Goal: Task Accomplishment & Management: Manage account settings

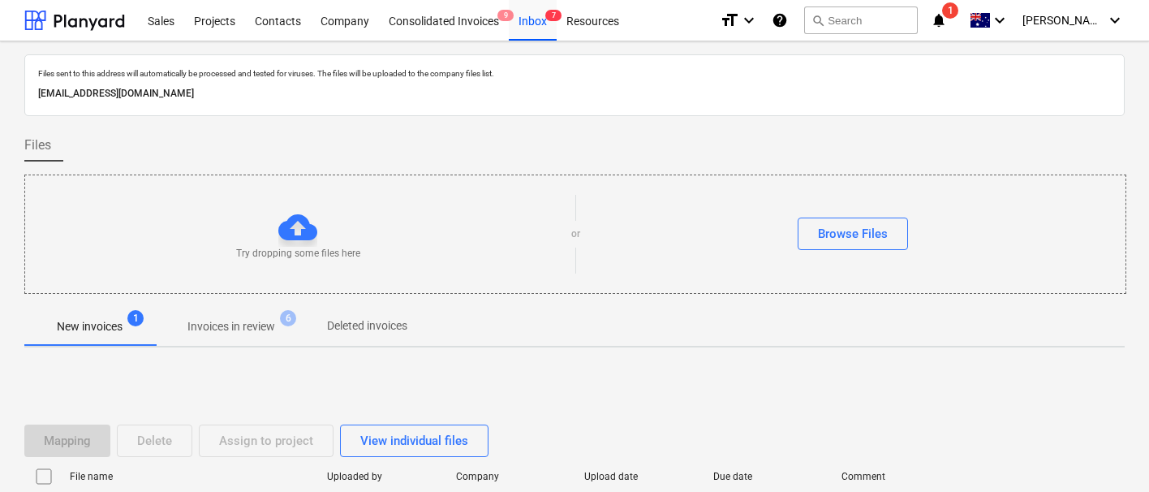
click at [157, 32] on div "Sales" at bounding box center [161, 19] width 46 height 41
click at [209, 21] on div "Projects" at bounding box center [214, 19] width 61 height 41
click at [203, 23] on div "Projects" at bounding box center [214, 19] width 61 height 41
click at [205, 20] on div "Projects" at bounding box center [214, 19] width 61 height 41
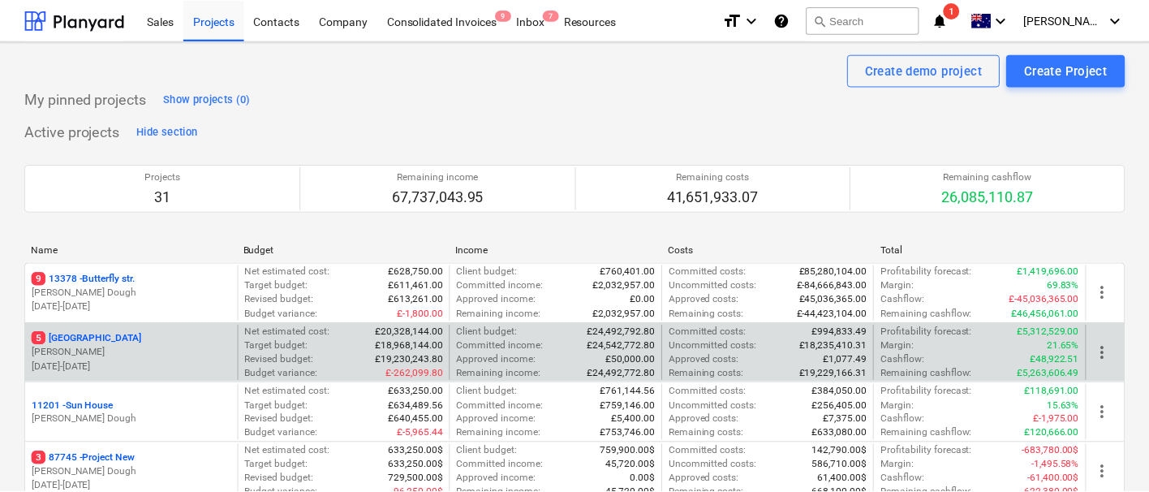
scroll to position [69, 0]
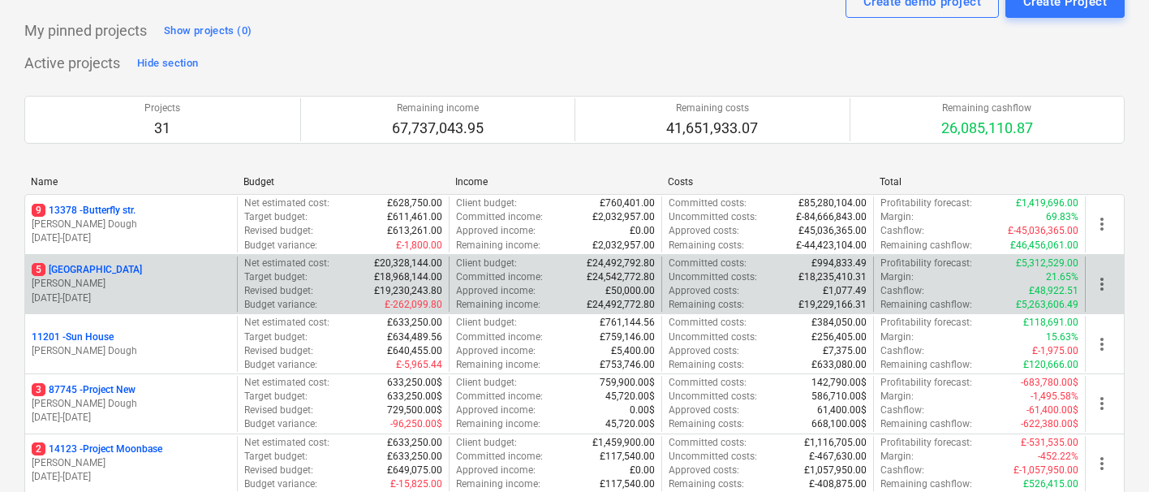
click at [138, 274] on div "5 Stone Road House" at bounding box center [131, 270] width 199 height 14
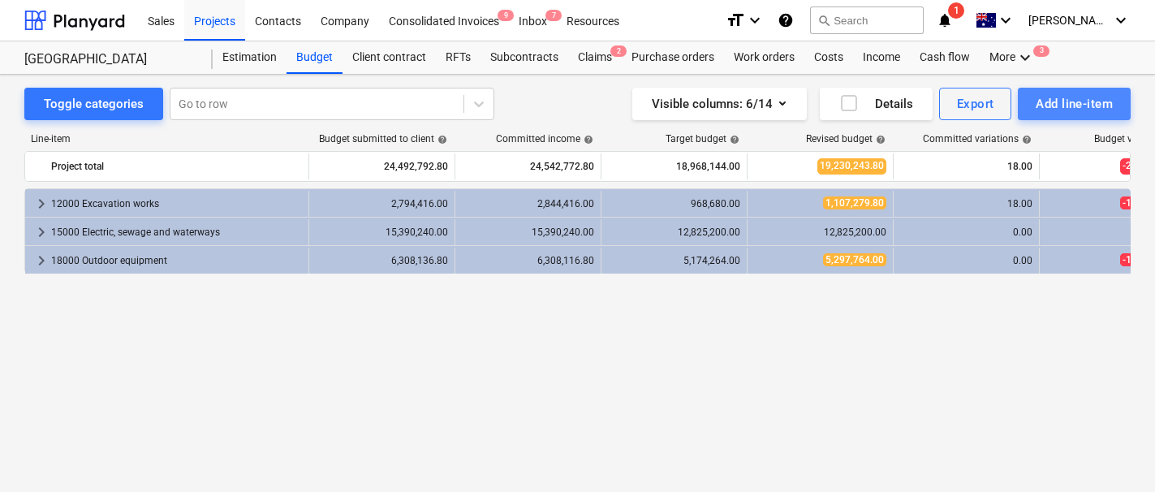
click at [1050, 105] on div "Add line-item" at bounding box center [1074, 103] width 77 height 21
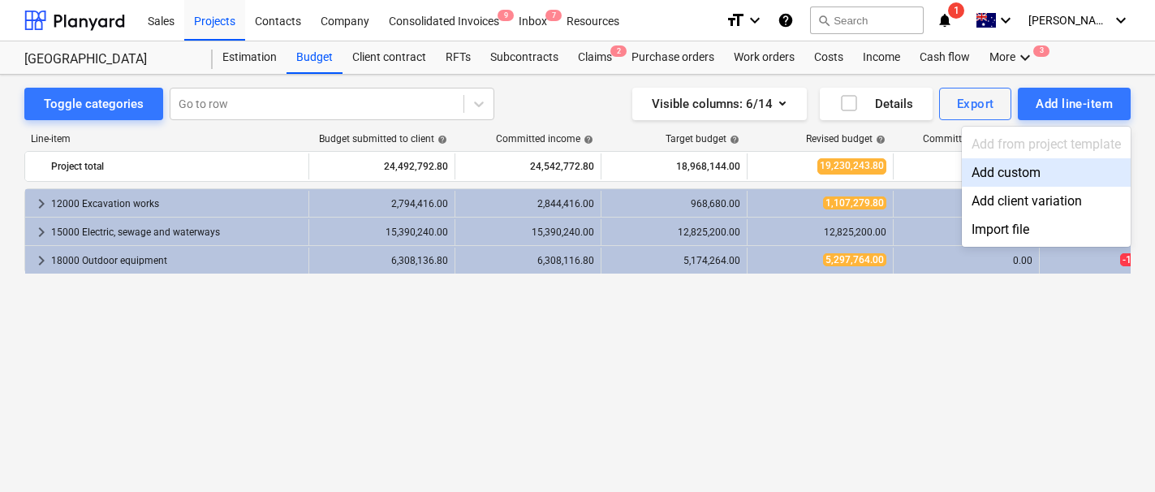
click at [1028, 175] on div "Add custom" at bounding box center [1046, 172] width 169 height 28
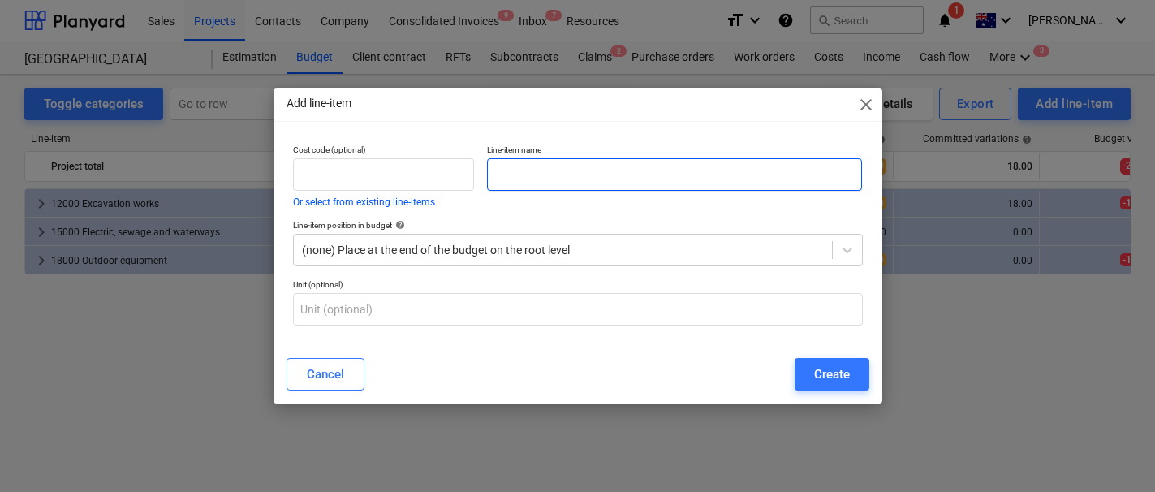
click at [584, 182] on input "text" at bounding box center [675, 174] width 376 height 32
type input "Omitted items"
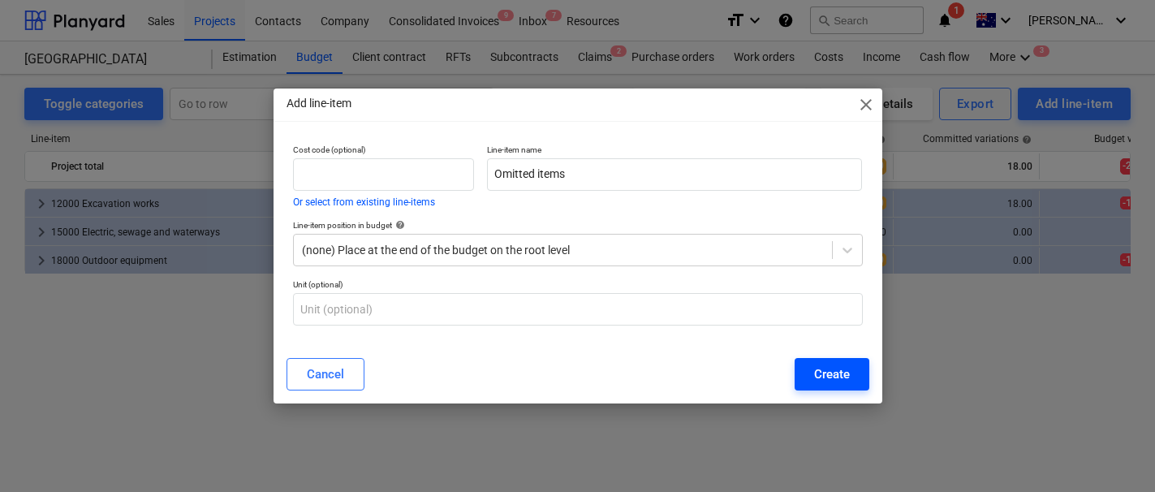
click at [826, 380] on div "Create" at bounding box center [832, 374] width 36 height 21
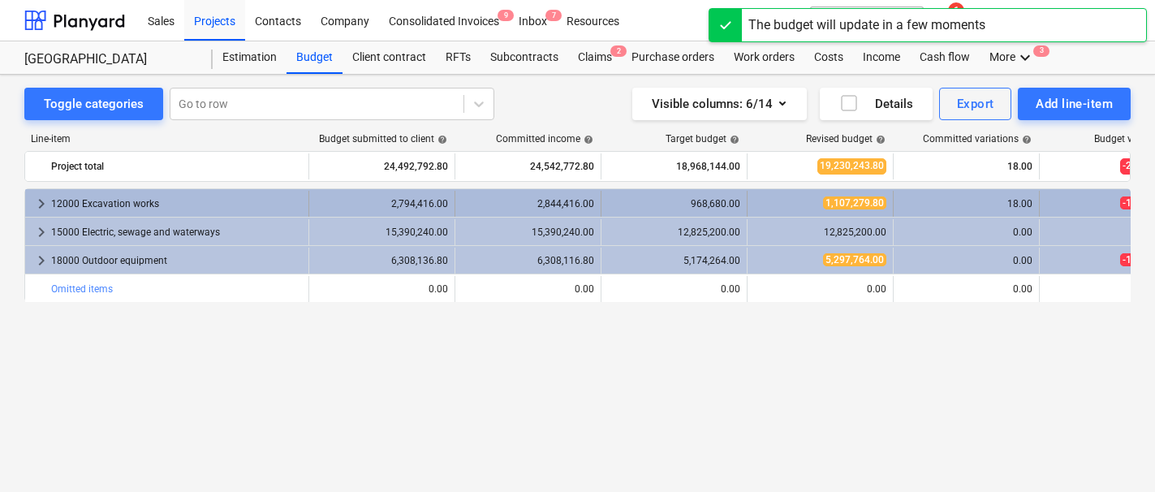
click at [41, 205] on span "keyboard_arrow_right" at bounding box center [41, 203] width 19 height 19
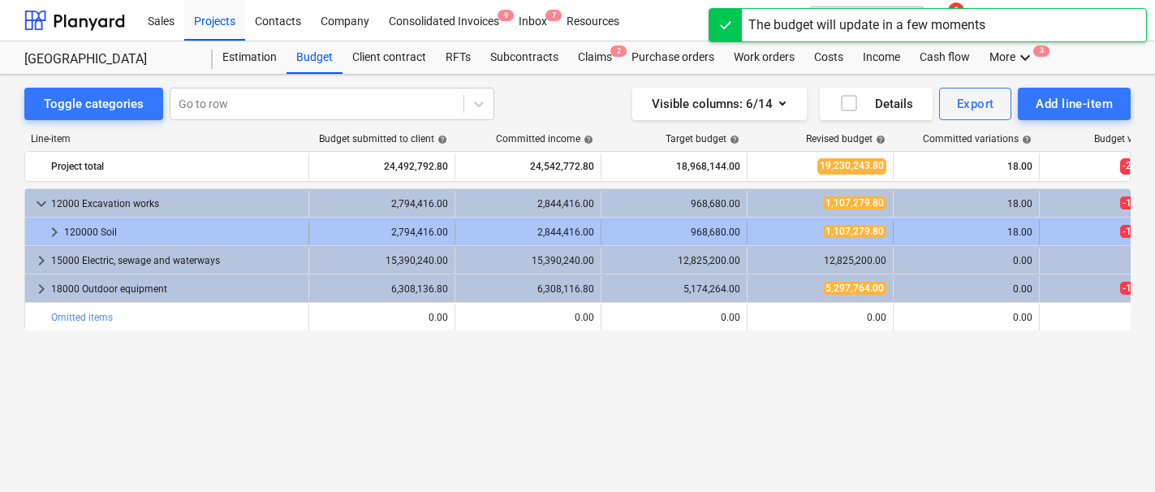
click at [50, 233] on span "keyboard_arrow_right" at bounding box center [54, 231] width 19 height 19
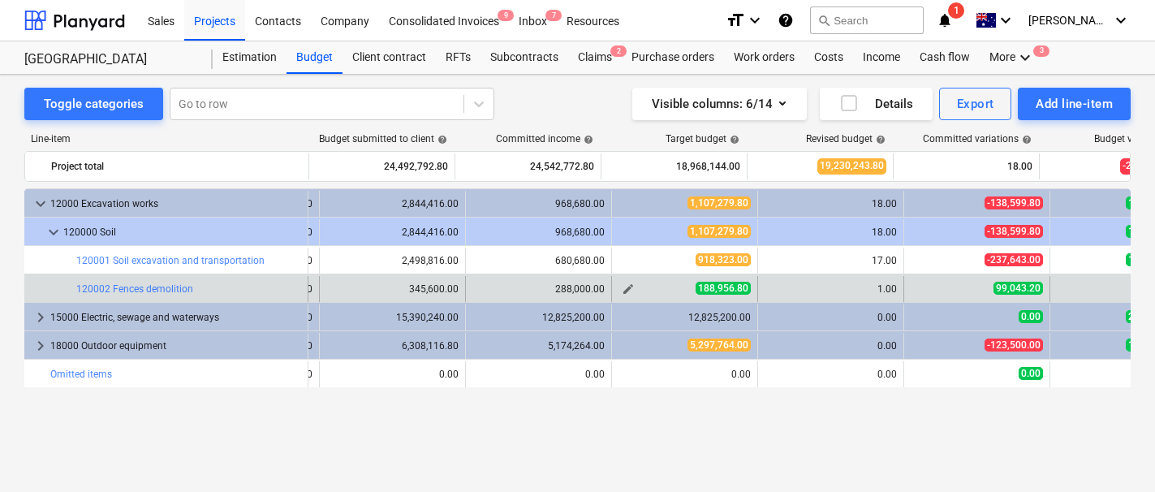
scroll to position [0, 243]
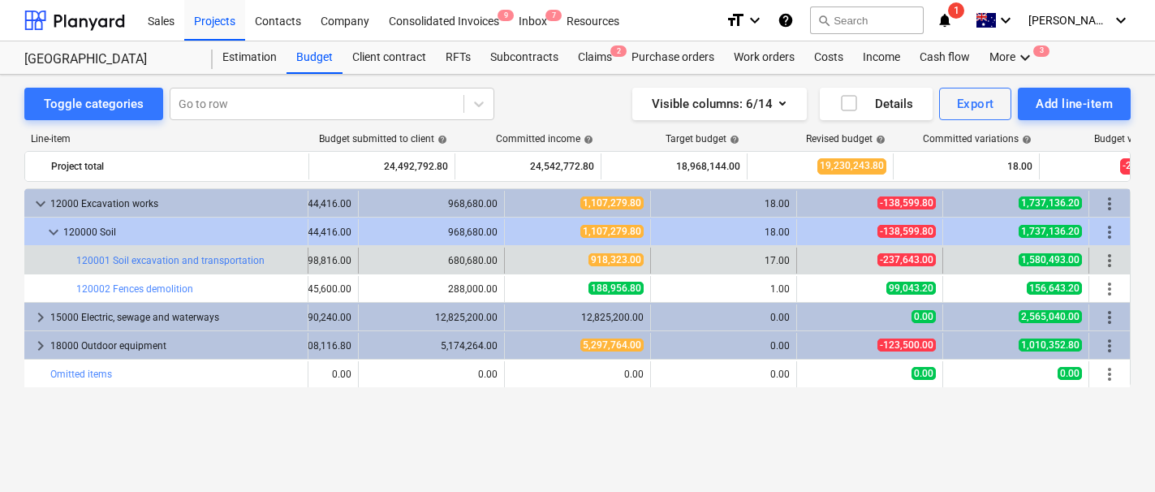
click at [1108, 264] on span "more_vert" at bounding box center [1109, 260] width 19 height 19
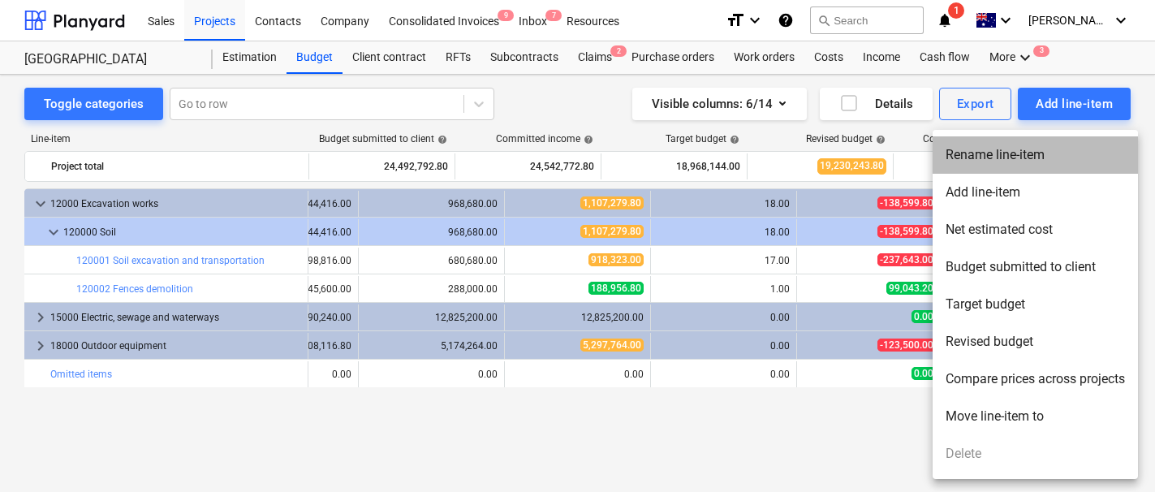
click at [991, 156] on li "Rename line-item" at bounding box center [1035, 154] width 205 height 37
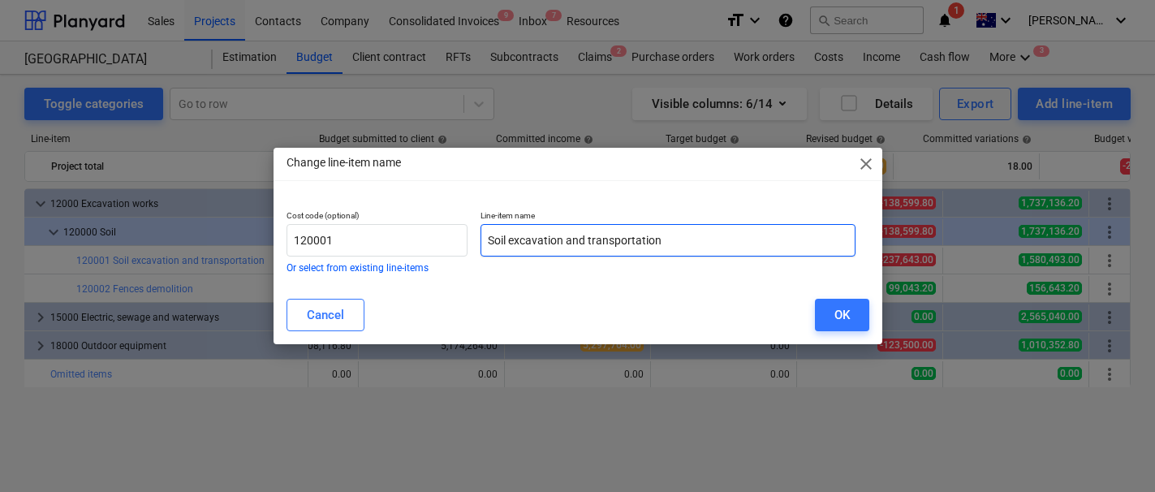
click at [503, 249] on input "Soil excavation and transportation" at bounding box center [669, 240] width 376 height 32
click at [484, 239] on input "Soil excavation and transportation" at bounding box center [669, 240] width 376 height 32
type input "Omitted - Soil excavation and transportation"
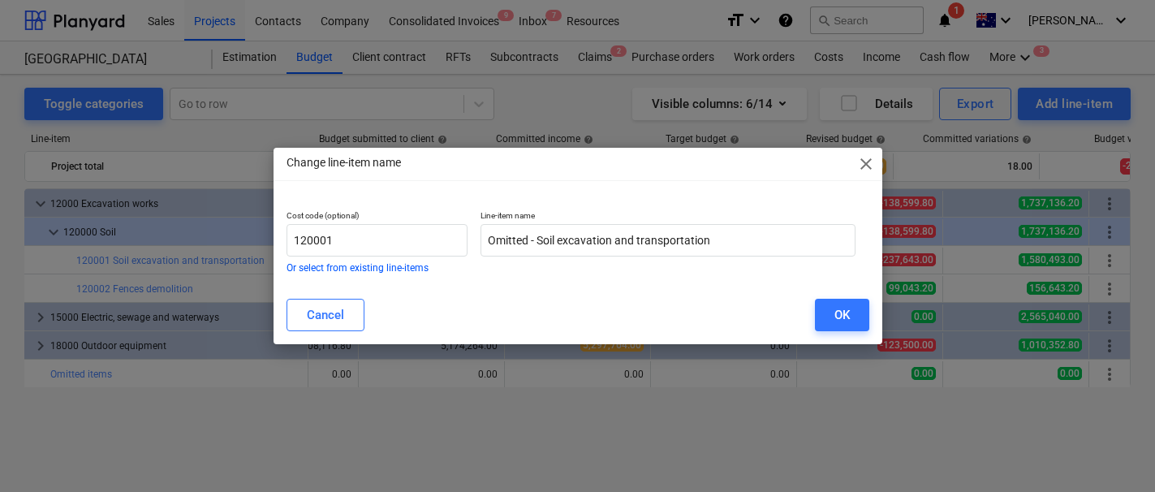
click at [667, 287] on div "Change line-item name close Cost code (optional) 120001 Or select from existing…" at bounding box center [578, 246] width 609 height 196
click at [813, 313] on div "Cancel OK" at bounding box center [578, 315] width 583 height 32
click at [851, 316] on button "OK" at bounding box center [842, 315] width 54 height 32
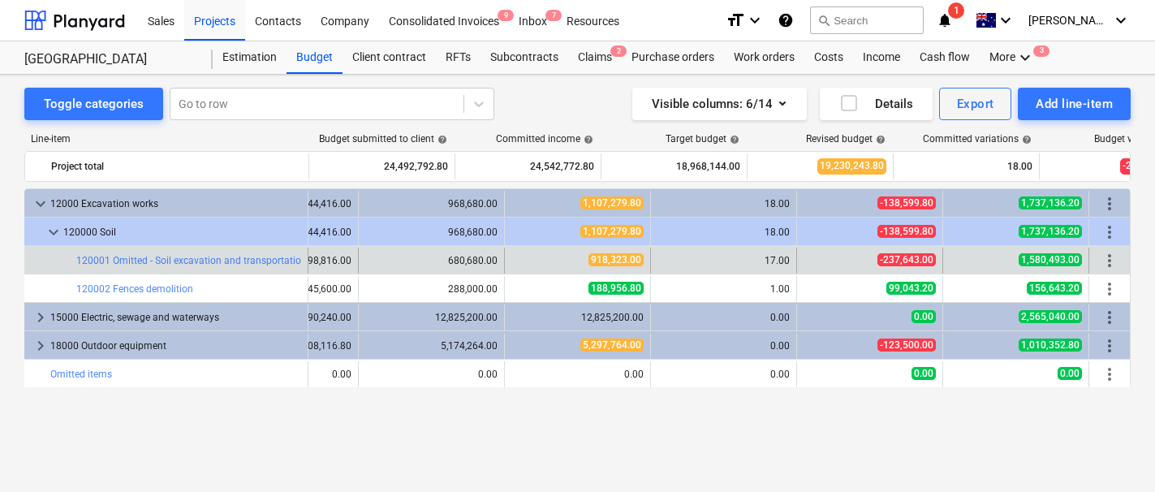
click at [1110, 257] on span "more_vert" at bounding box center [1109, 260] width 19 height 19
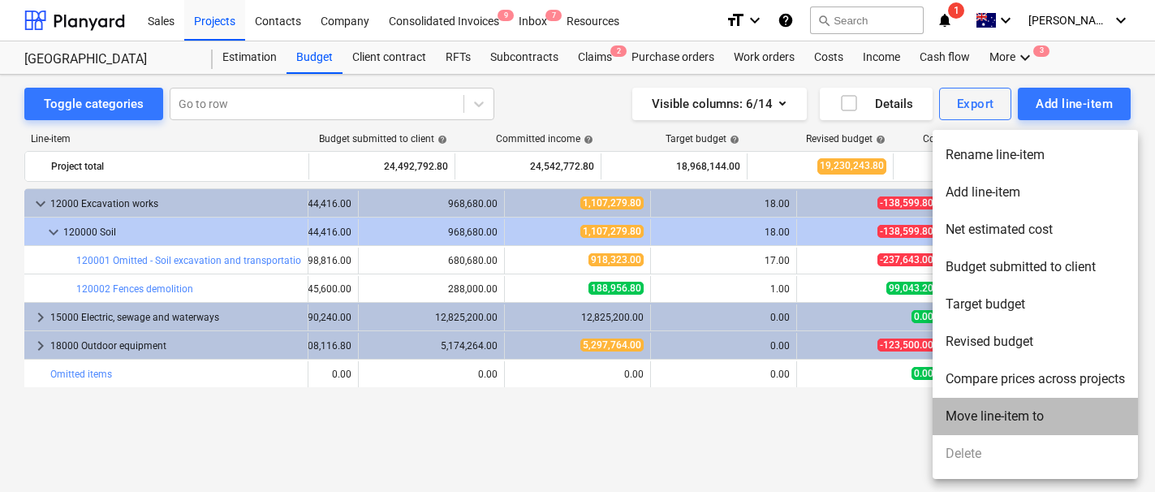
click at [994, 410] on li "Move line-item to" at bounding box center [1035, 416] width 205 height 37
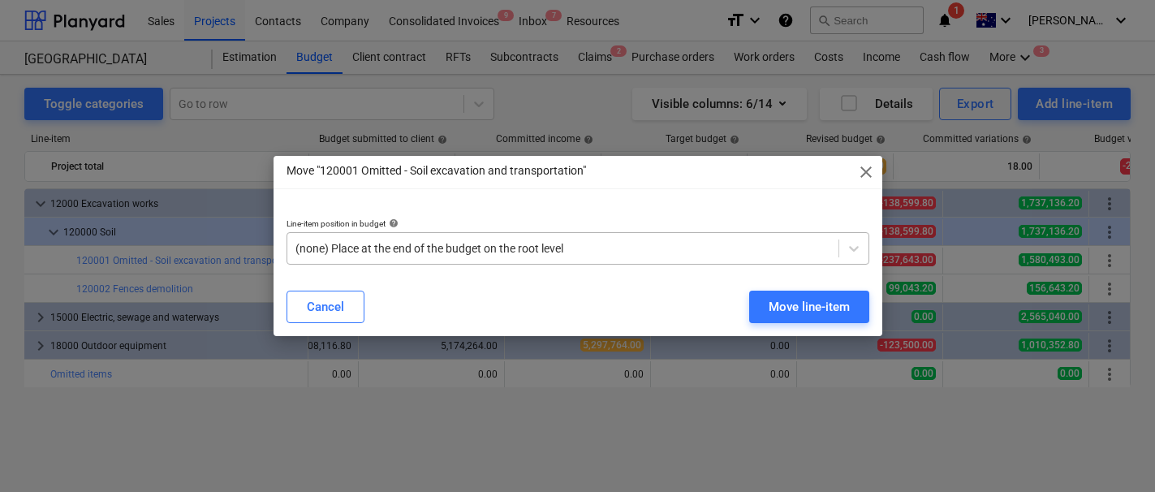
click at [653, 261] on div "(none) Place at the end of the budget on the root level" at bounding box center [578, 248] width 583 height 32
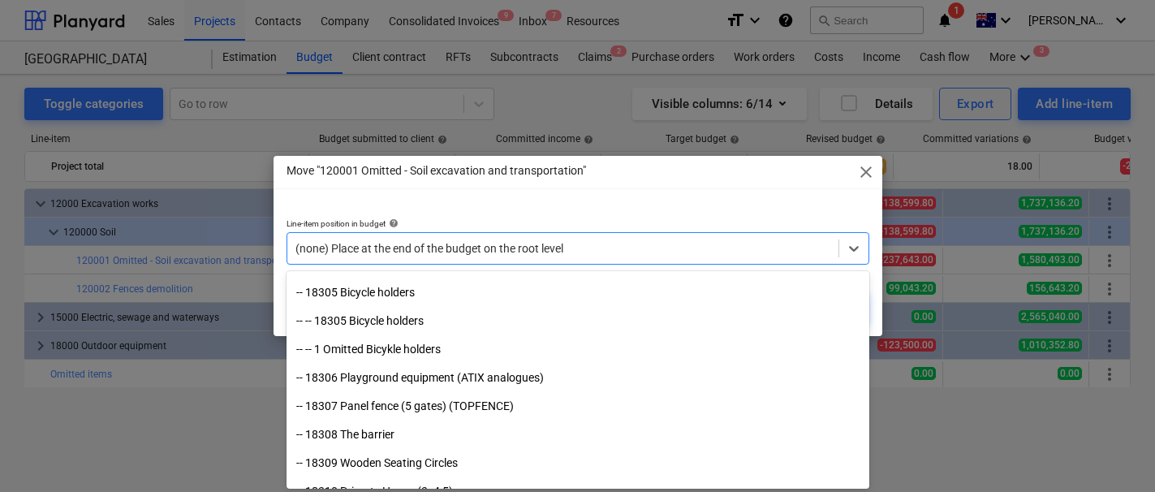
scroll to position [439, 0]
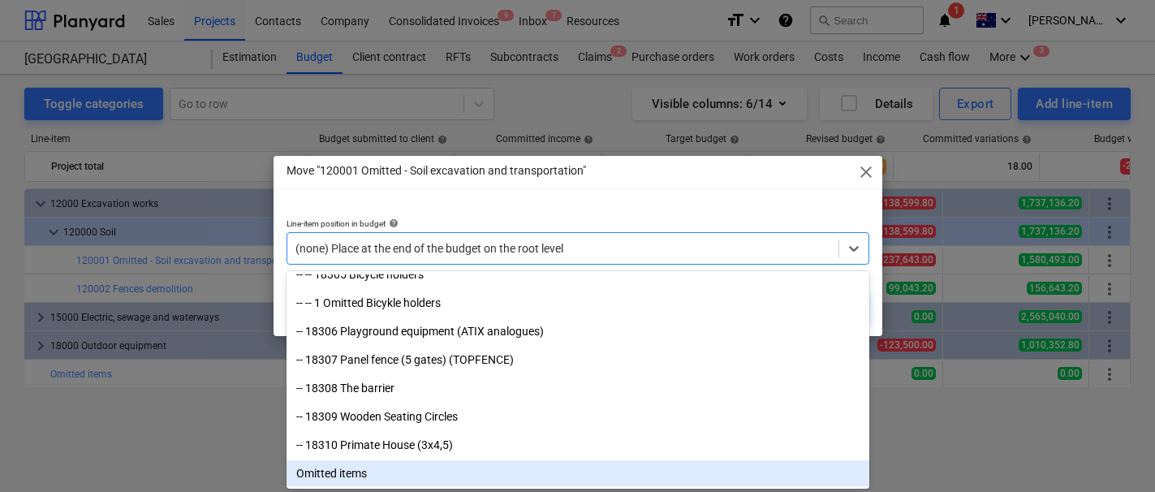
click at [381, 477] on div "Omitted items" at bounding box center [578, 473] width 583 height 26
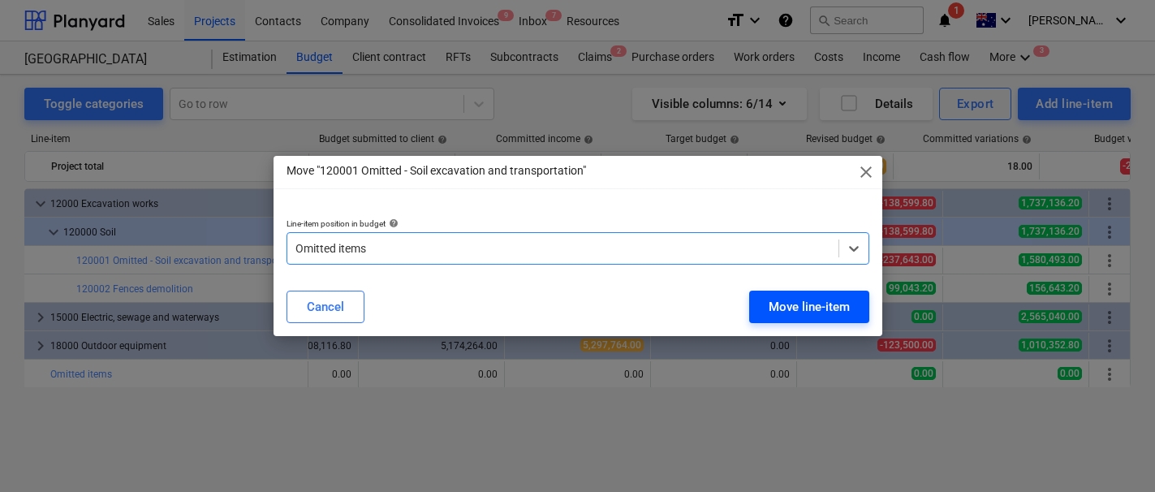
click at [795, 308] on div "Move line-item" at bounding box center [809, 306] width 81 height 21
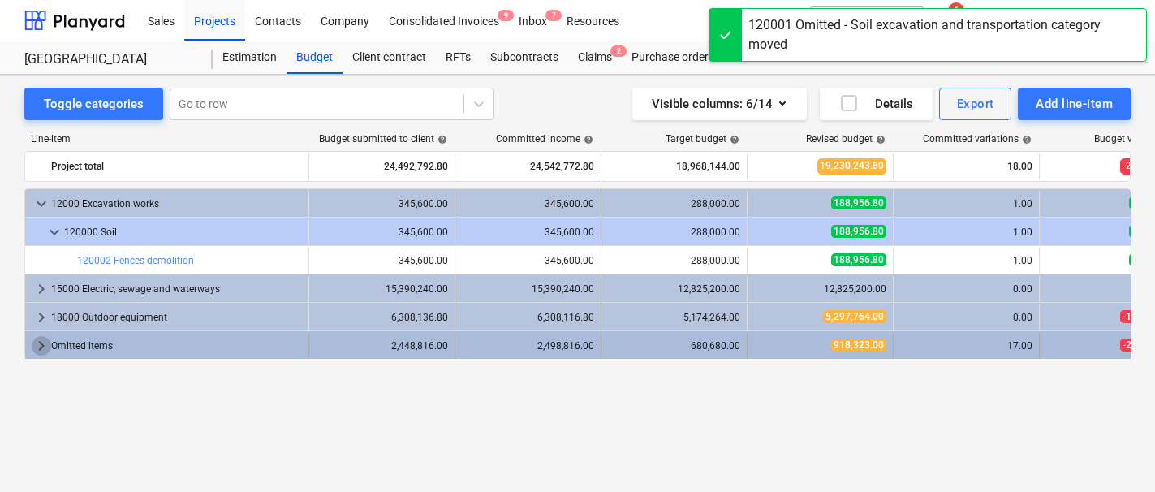
click at [35, 344] on span "keyboard_arrow_right" at bounding box center [41, 345] width 19 height 19
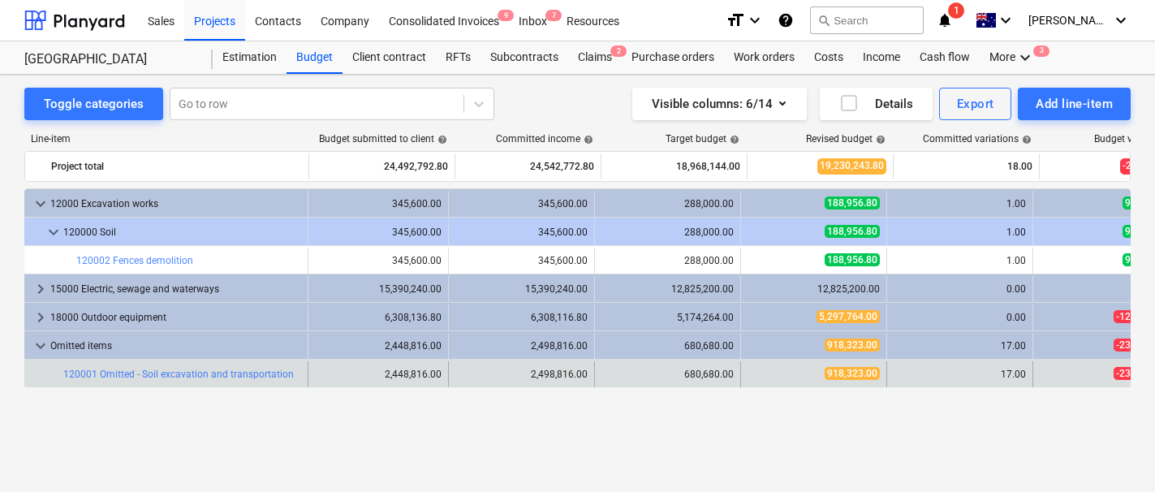
scroll to position [0, 243]
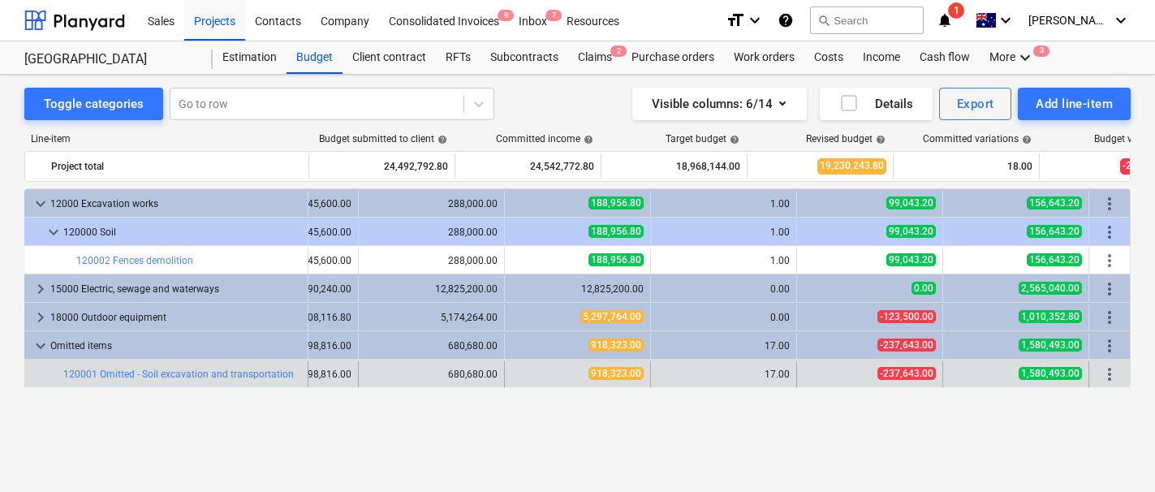
click at [1110, 370] on span "more_vert" at bounding box center [1109, 373] width 19 height 19
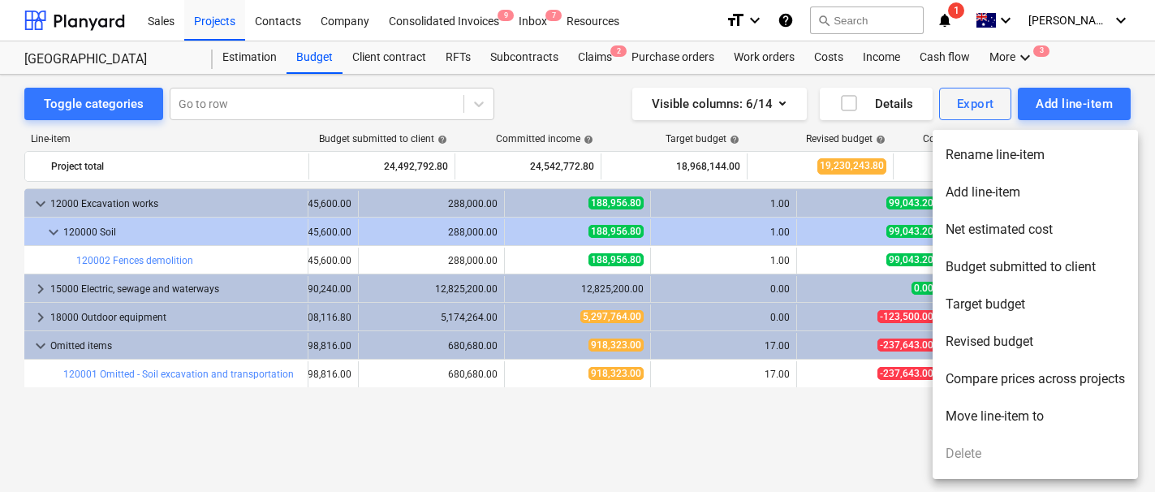
click at [618, 469] on div at bounding box center [577, 246] width 1155 height 492
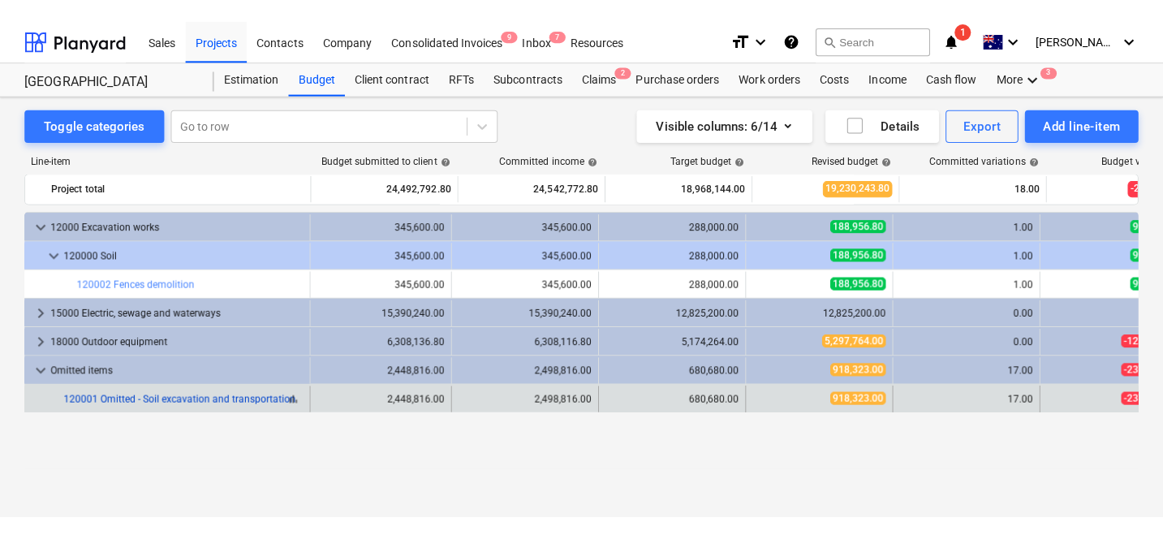
scroll to position [0, 0]
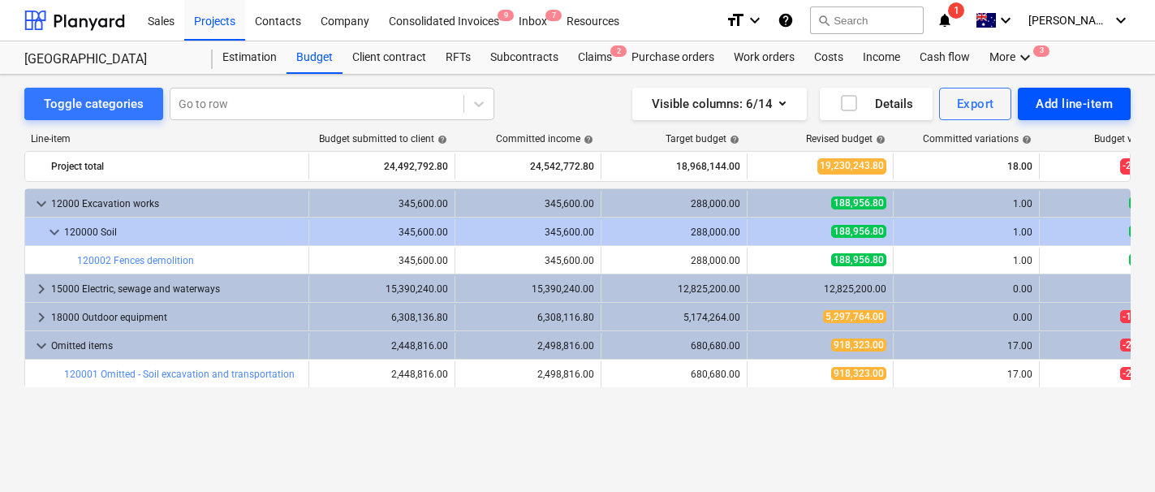
click at [1089, 94] on div "Add line-item" at bounding box center [1074, 103] width 77 height 21
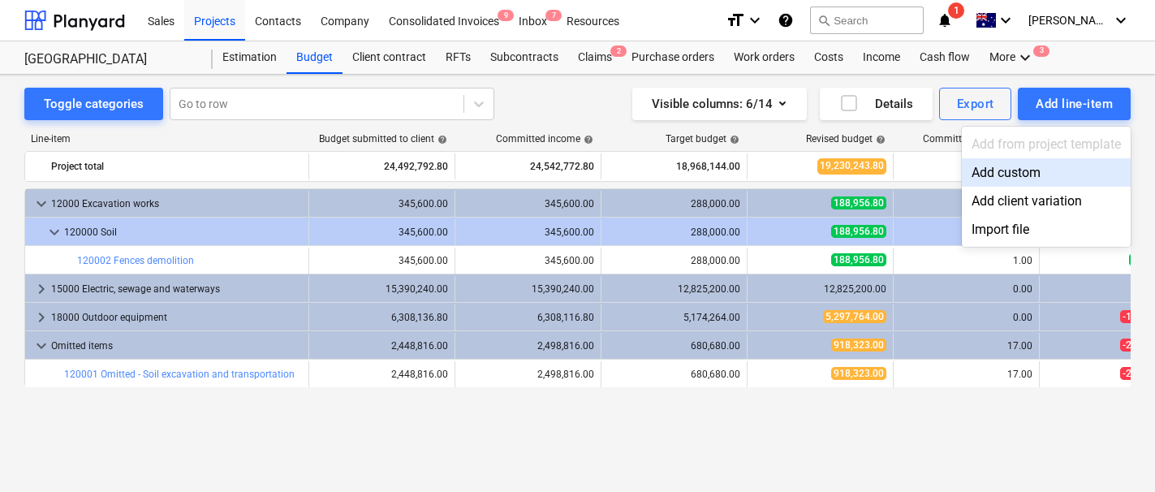
click at [1012, 170] on div "Add custom" at bounding box center [1046, 172] width 169 height 28
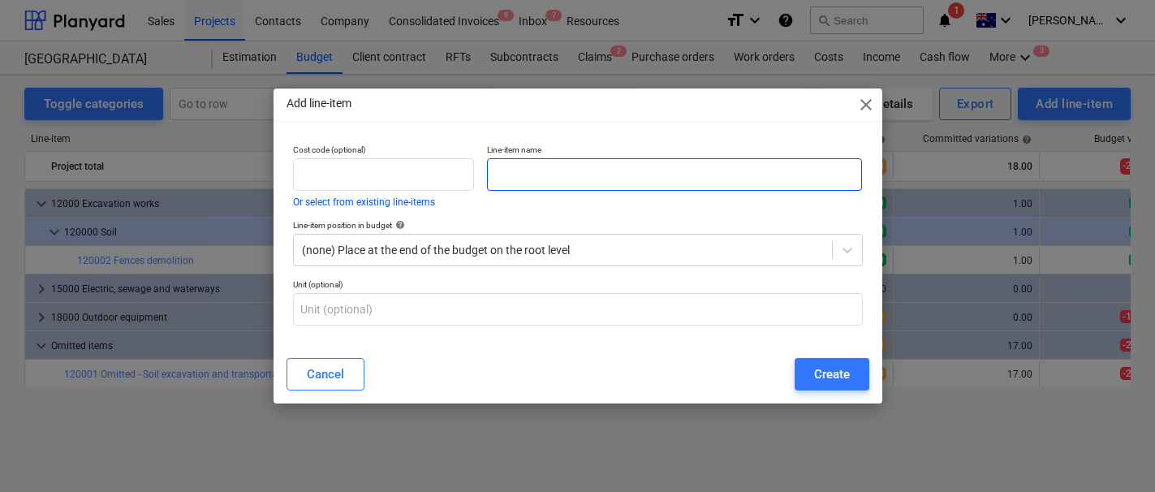
click at [591, 181] on input "text" at bounding box center [675, 174] width 376 height 32
type input "Omitted - Soil excavation"
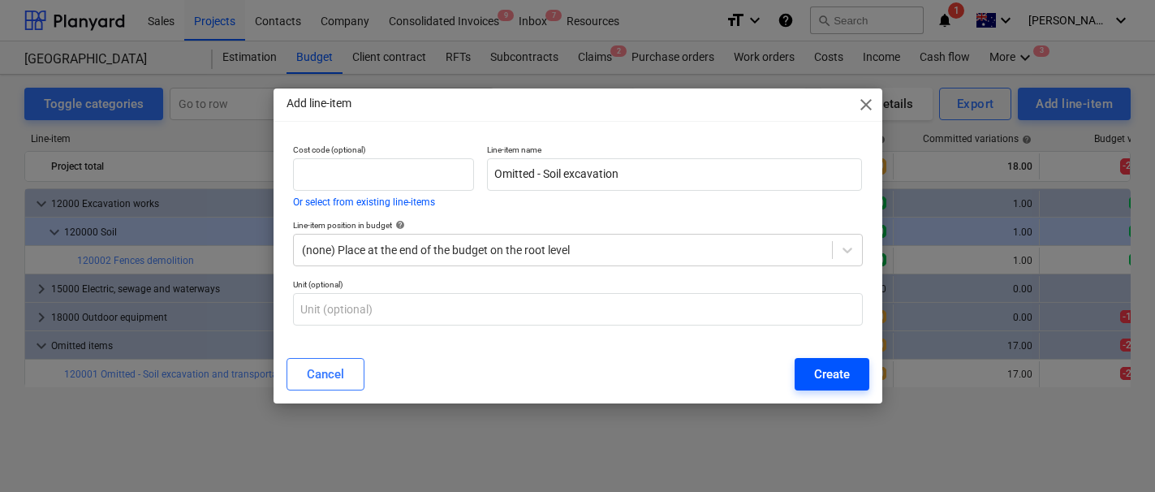
click at [804, 360] on button "Create" at bounding box center [832, 374] width 75 height 32
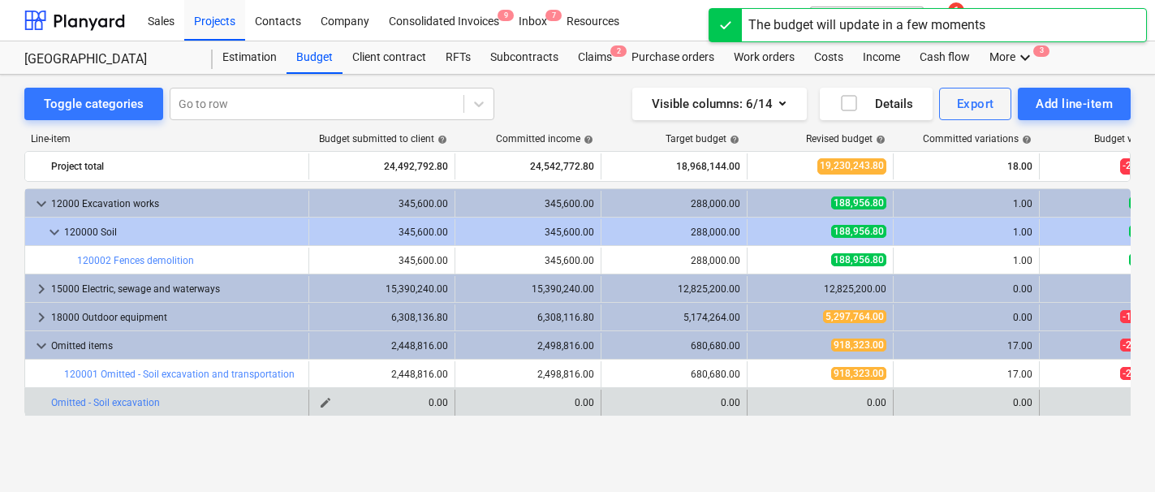
click at [325, 402] on span "edit" at bounding box center [325, 402] width 13 height 13
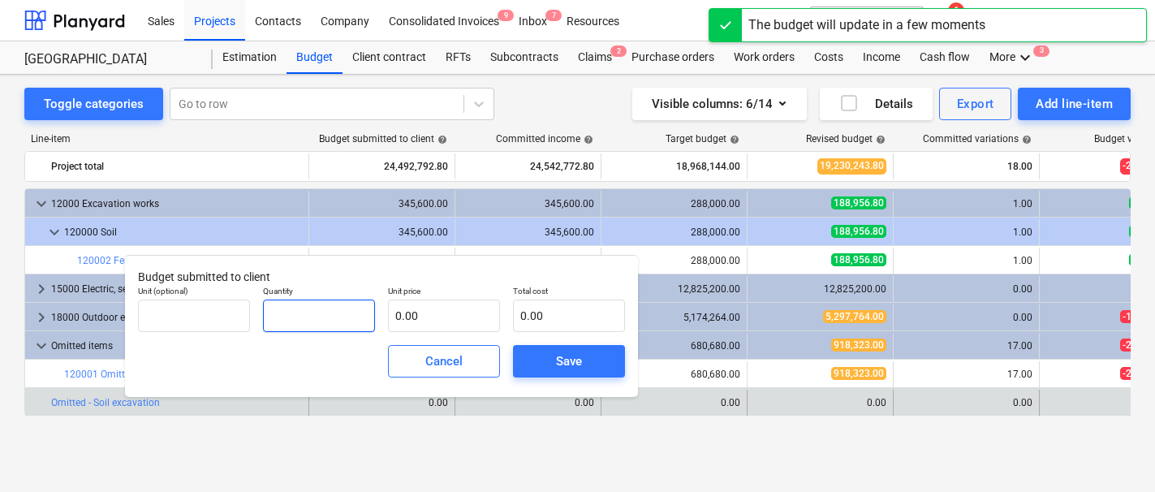
click at [365, 311] on input "text" at bounding box center [319, 316] width 112 height 32
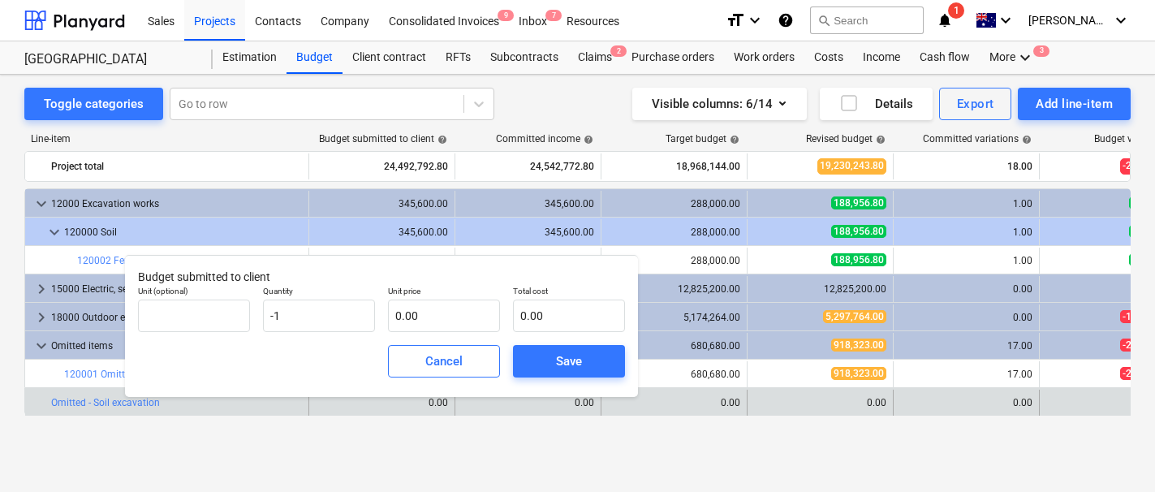
type input "-1.00"
drag, startPoint x: 454, startPoint y: 275, endPoint x: 519, endPoint y: 275, distance: 64.9
click at [519, 275] on p "Budget submitted to client" at bounding box center [381, 277] width 487 height 17
click at [464, 372] on span "Cancel" at bounding box center [443, 361] width 71 height 21
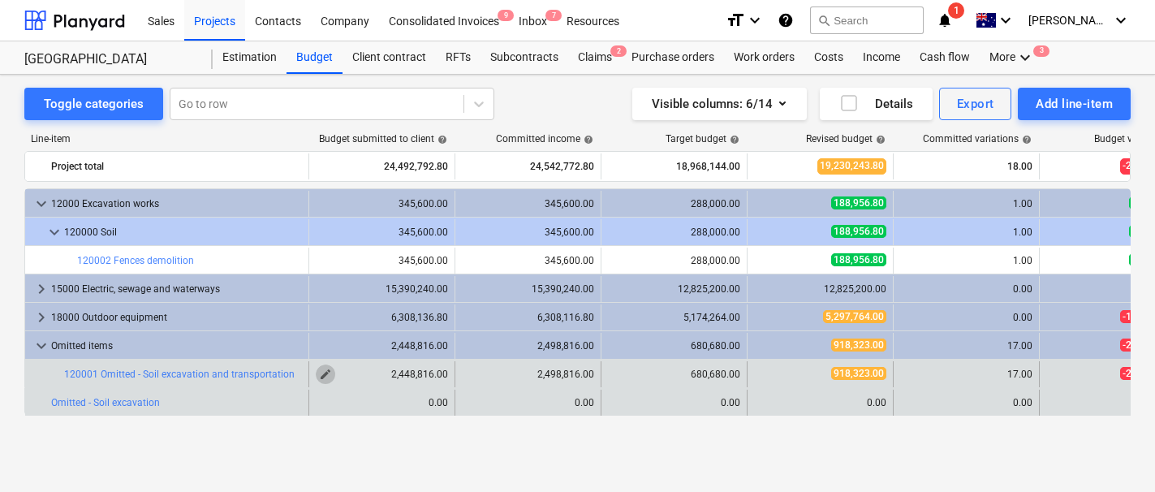
click at [324, 378] on span "edit" at bounding box center [325, 374] width 13 height 13
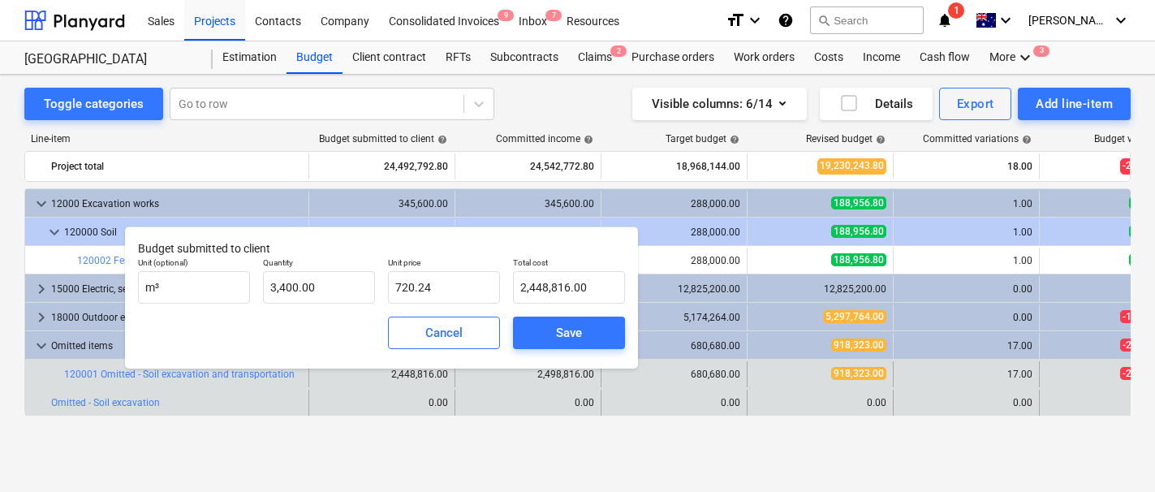
click at [502, 298] on div "Unit price 720.24" at bounding box center [444, 280] width 125 height 59
type input "2448816"
click at [524, 295] on input "2448816" at bounding box center [569, 287] width 112 height 32
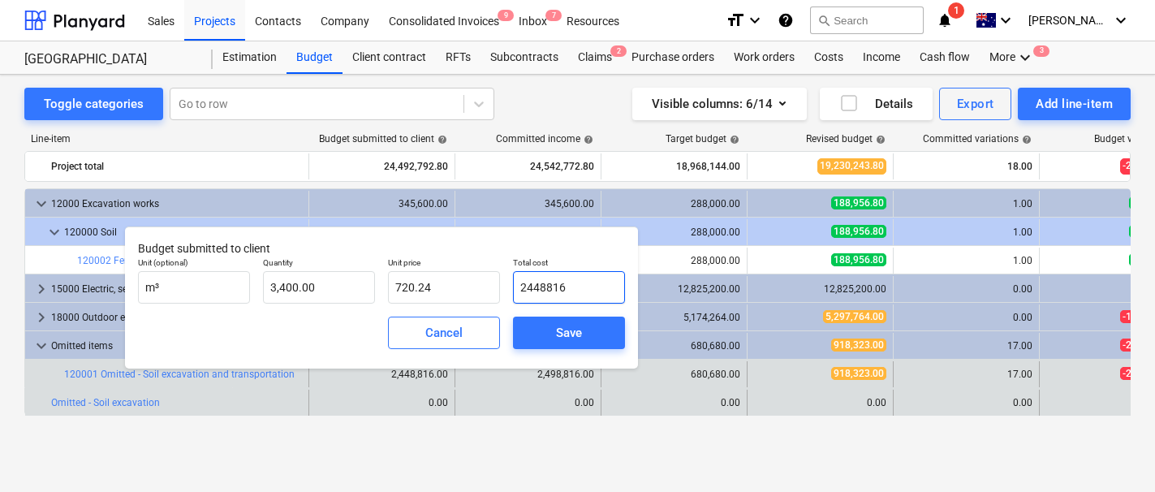
click at [524, 295] on input "2448816" at bounding box center [569, 287] width 112 height 32
type input "3400"
type input "2,448,816.00"
click at [307, 285] on input "3400" at bounding box center [319, 287] width 112 height 32
type input "3,400.00"
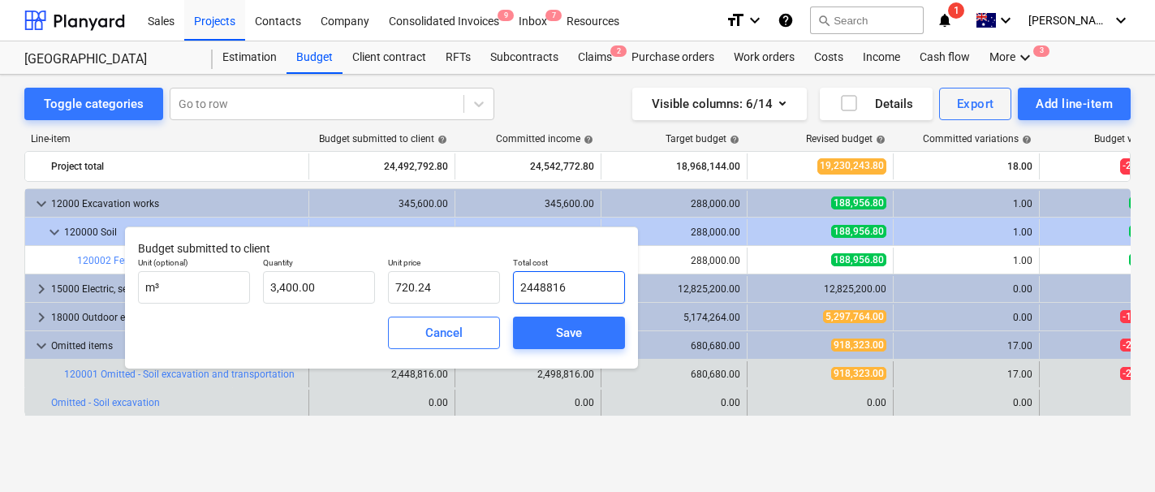
click at [541, 288] on input "2448816" at bounding box center [569, 287] width 112 height 32
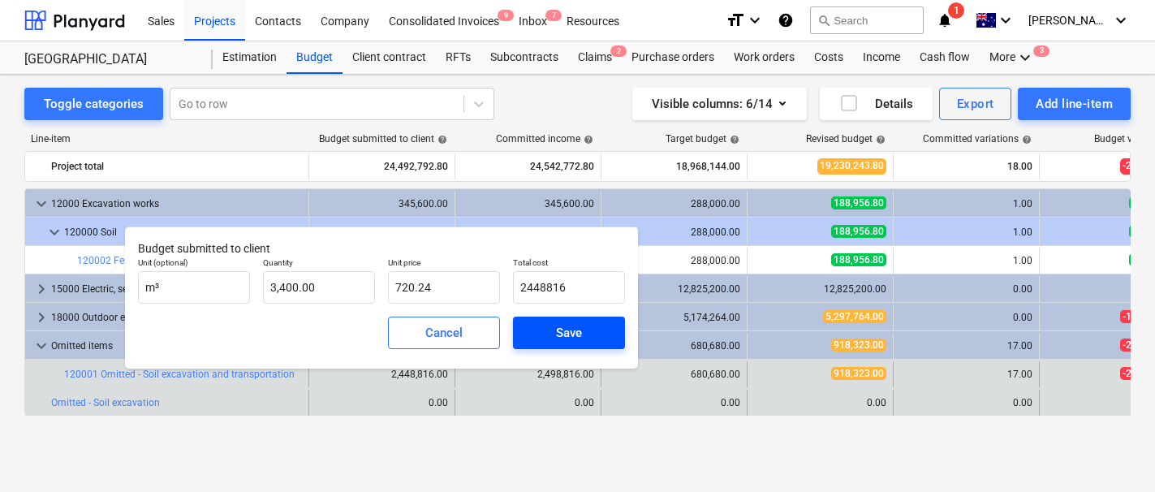
type input "2,448,816.00"
click at [534, 322] on span "Save" at bounding box center [568, 332] width 73 height 21
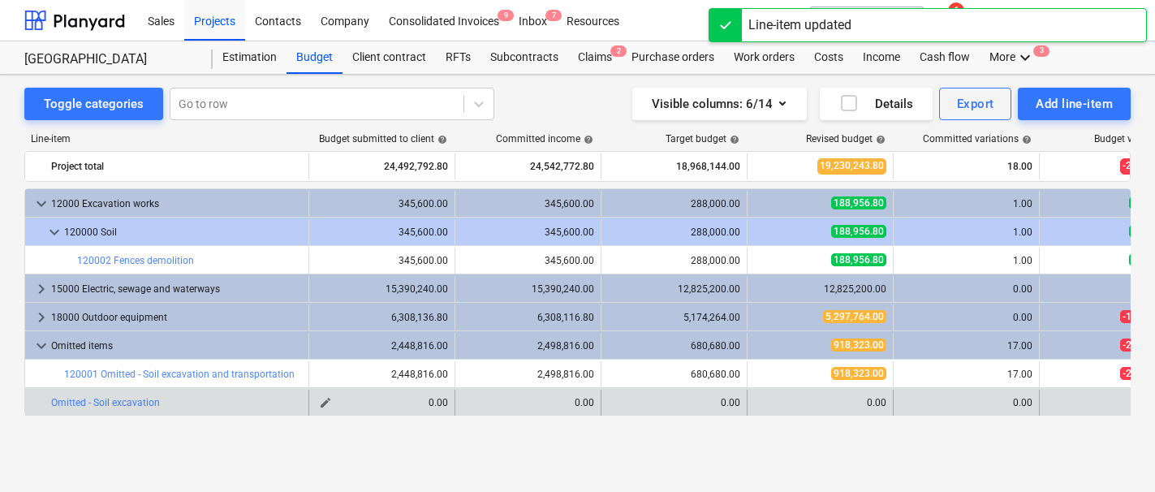
click at [321, 403] on span "edit" at bounding box center [325, 402] width 13 height 13
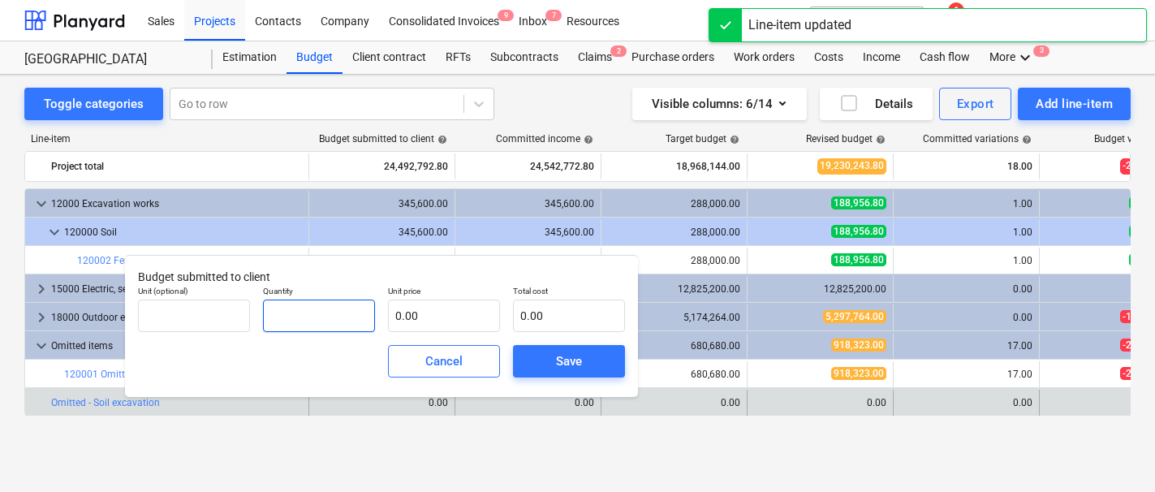
click at [349, 318] on input "text" at bounding box center [319, 316] width 112 height 32
type input "."
type input "-1.00"
click at [539, 318] on input "text" at bounding box center [569, 316] width 112 height 32
type input "0.00"
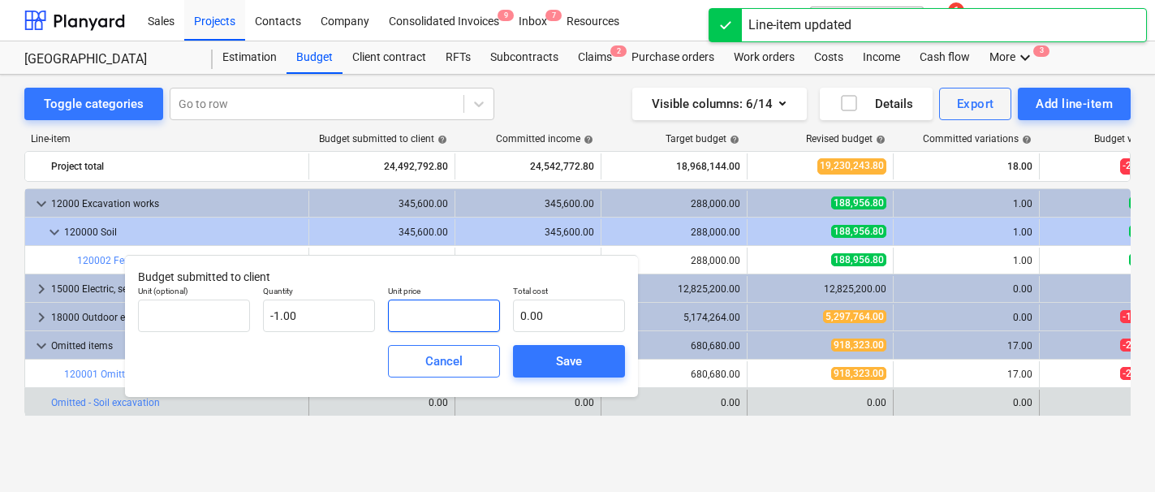
click at [443, 313] on input "text" at bounding box center [444, 316] width 112 height 32
paste input "2448816"
type input "2448816"
type input "-2,448,816.00"
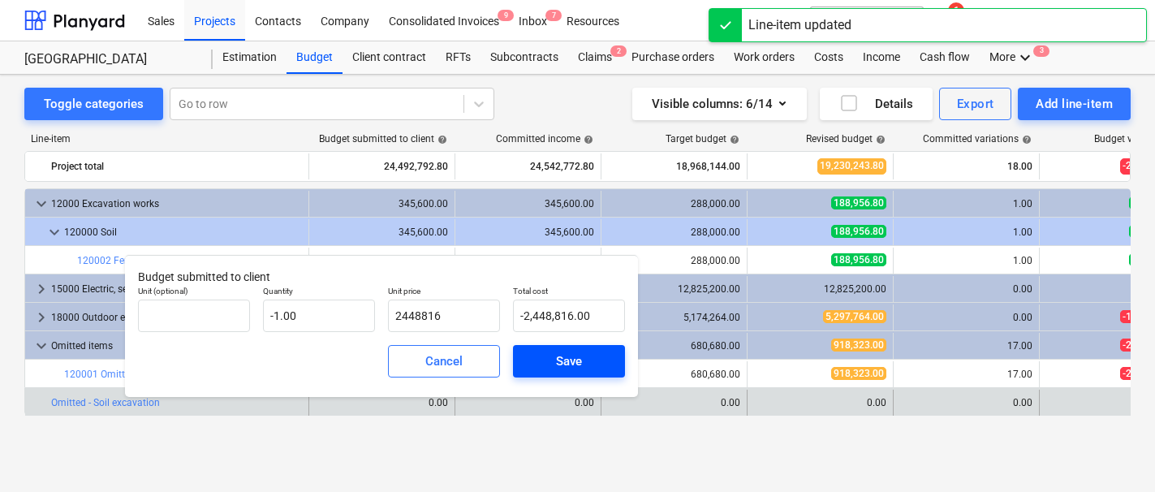
type input "2,448,816.00"
click at [563, 351] on div "Save" at bounding box center [569, 361] width 26 height 21
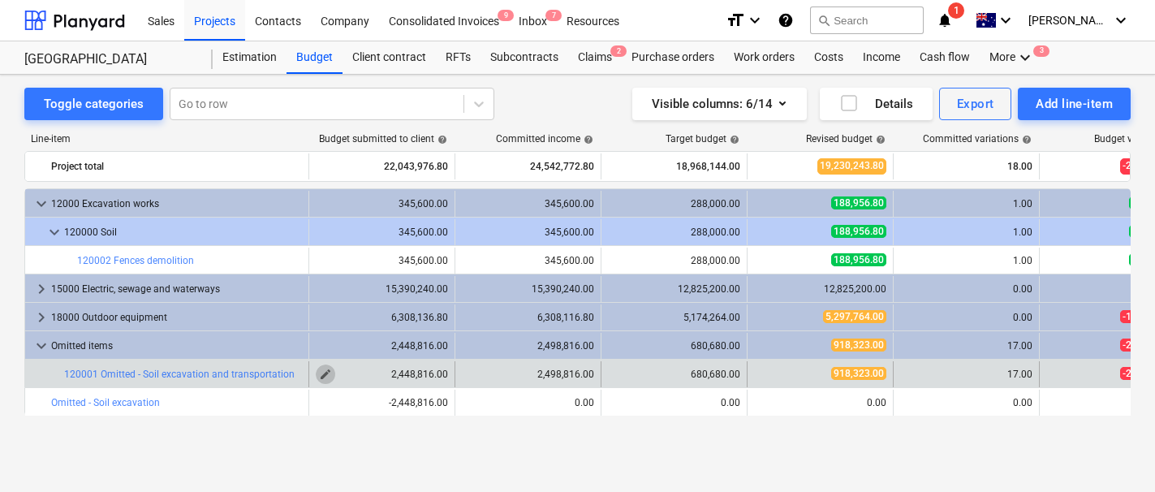
click at [330, 370] on span "edit" at bounding box center [325, 374] width 13 height 13
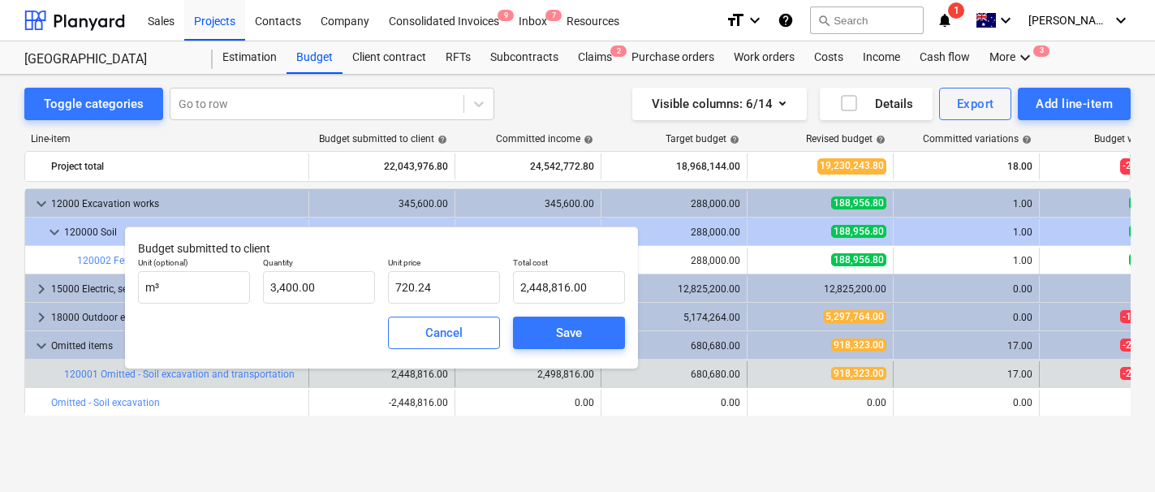
click at [475, 315] on div "Cancel" at bounding box center [444, 332] width 125 height 45
click at [465, 325] on span "Cancel" at bounding box center [443, 332] width 71 height 21
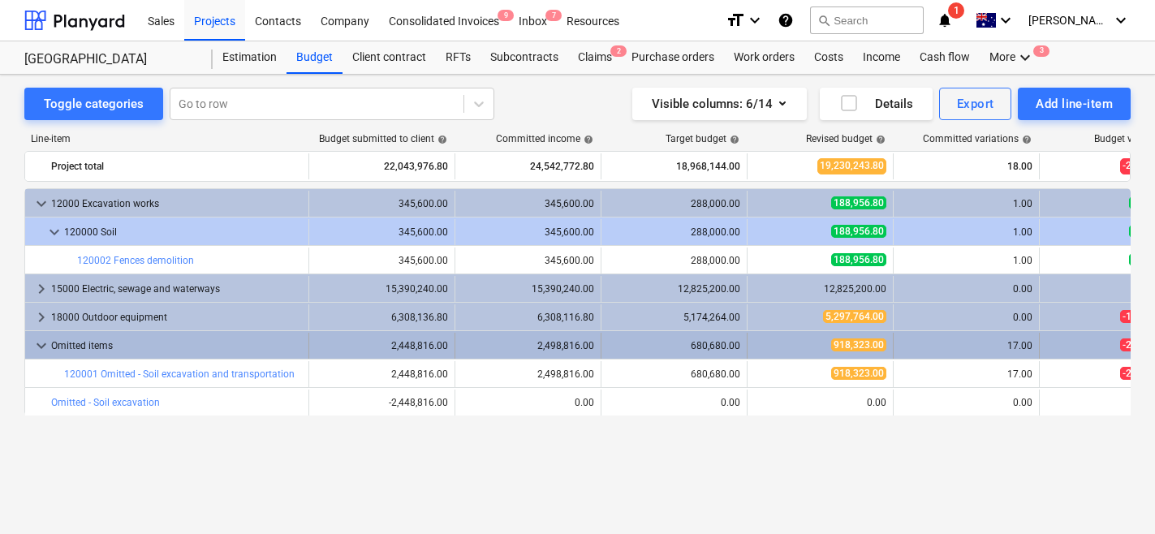
click at [32, 348] on span "keyboard_arrow_down" at bounding box center [41, 345] width 19 height 19
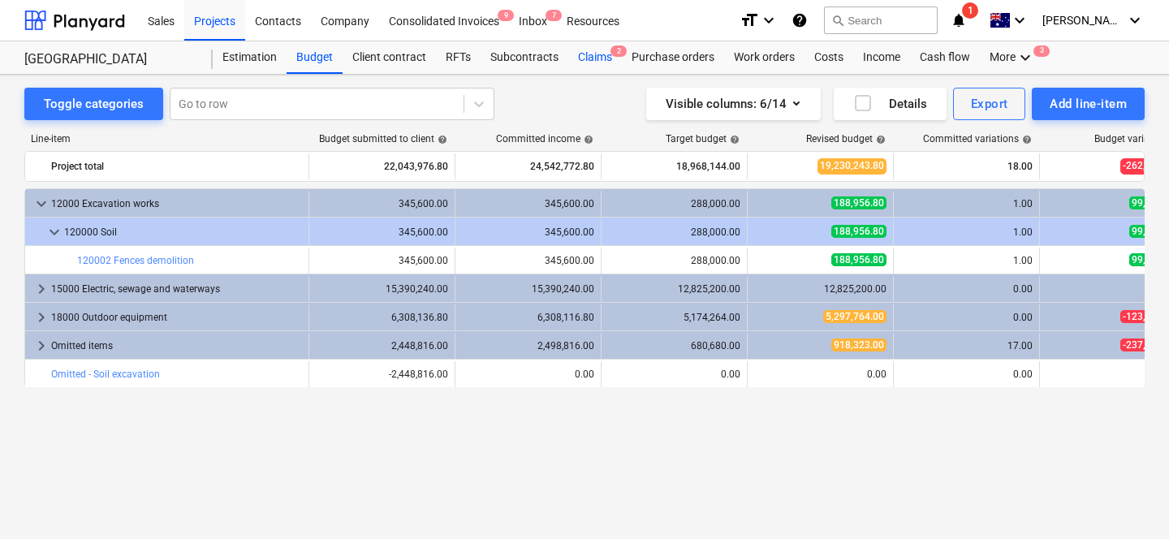
click at [608, 50] on div "Claims 2" at bounding box center [595, 57] width 54 height 32
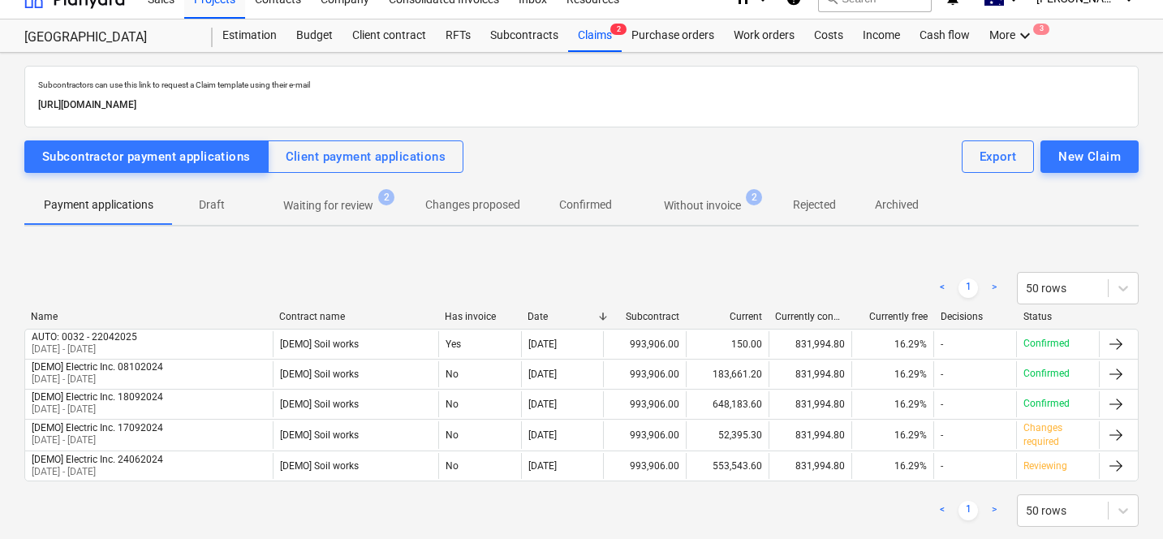
scroll to position [19, 0]
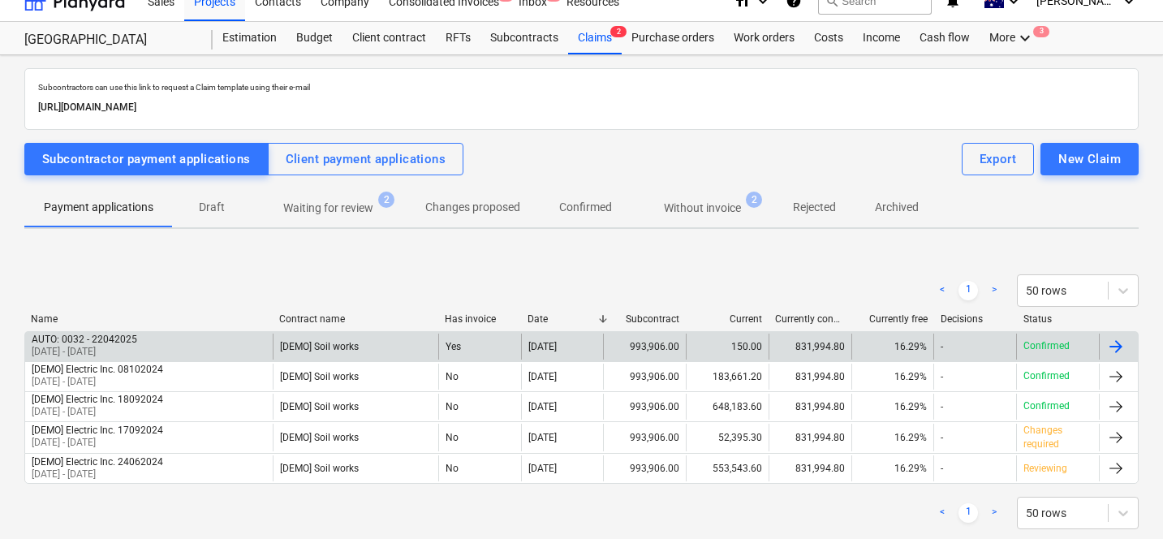
click at [535, 337] on div "22 Apr 2025" at bounding box center [562, 347] width 83 height 26
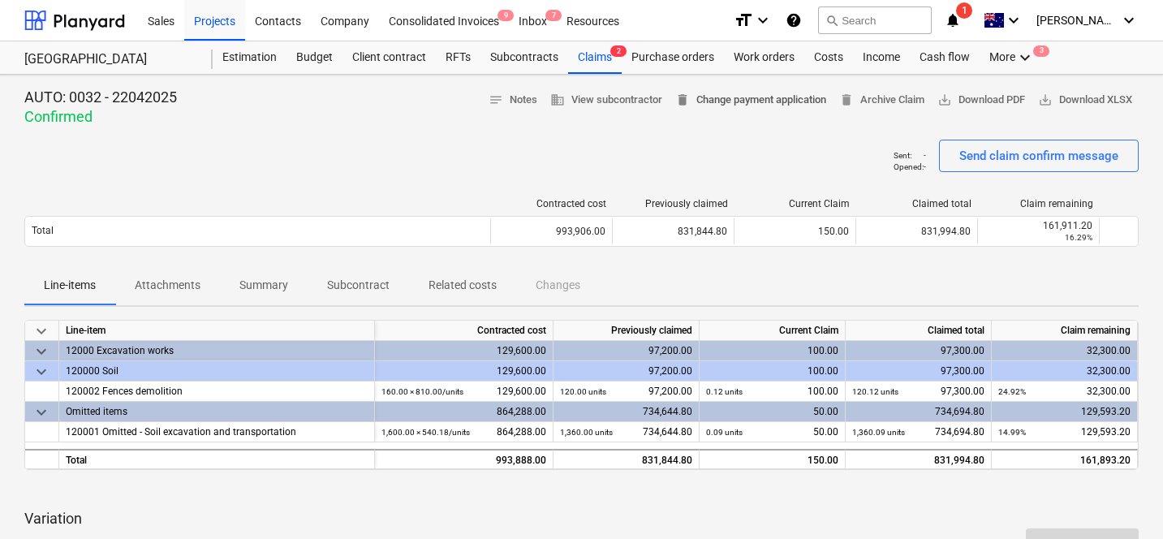
click at [792, 111] on button "delete Change payment application" at bounding box center [751, 100] width 164 height 25
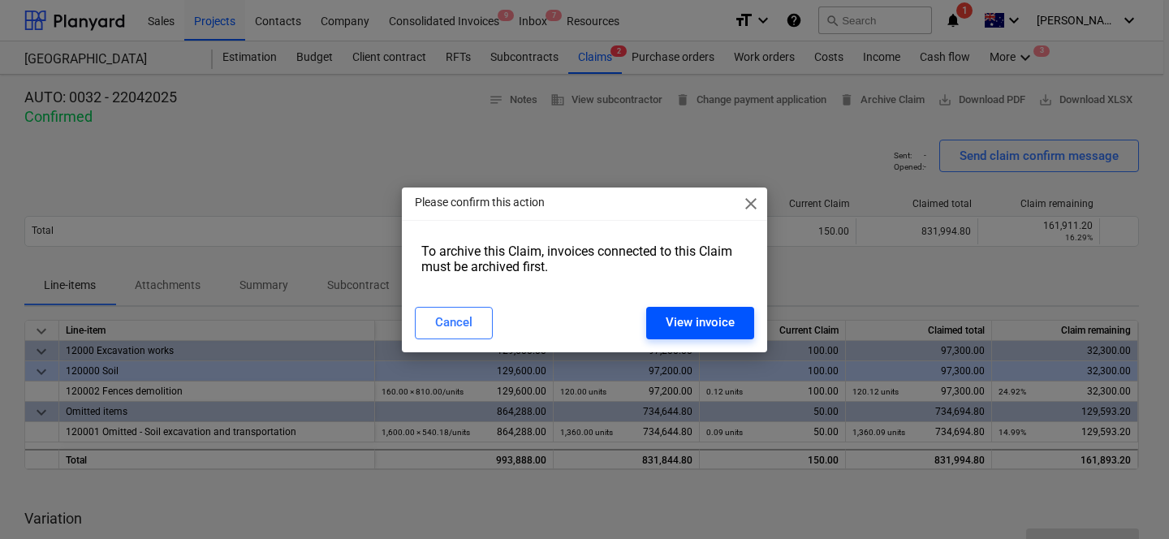
click at [683, 331] on div "View invoice" at bounding box center [700, 322] width 69 height 21
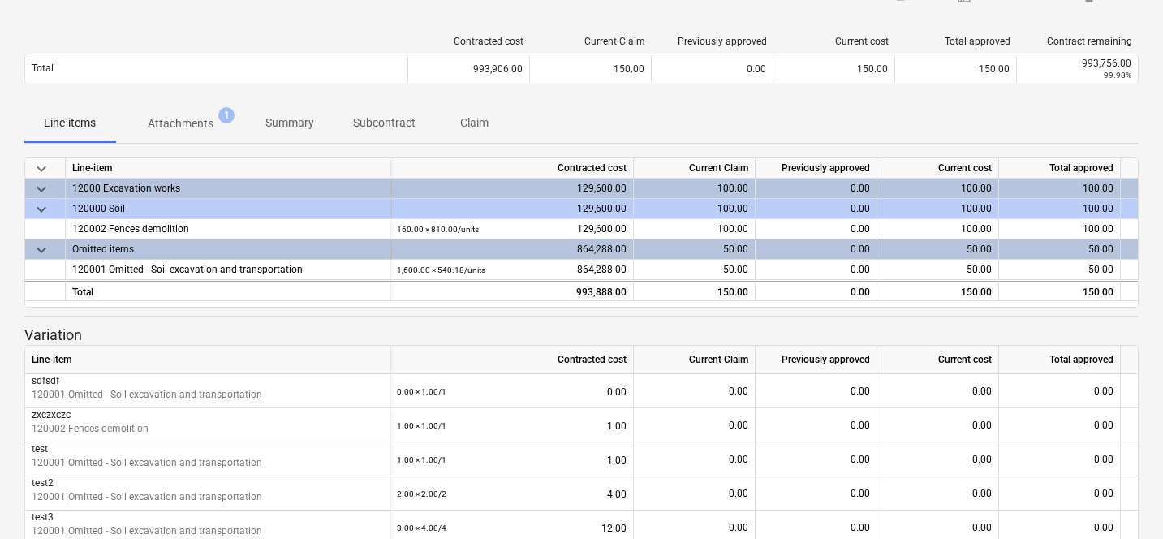
scroll to position [114, 0]
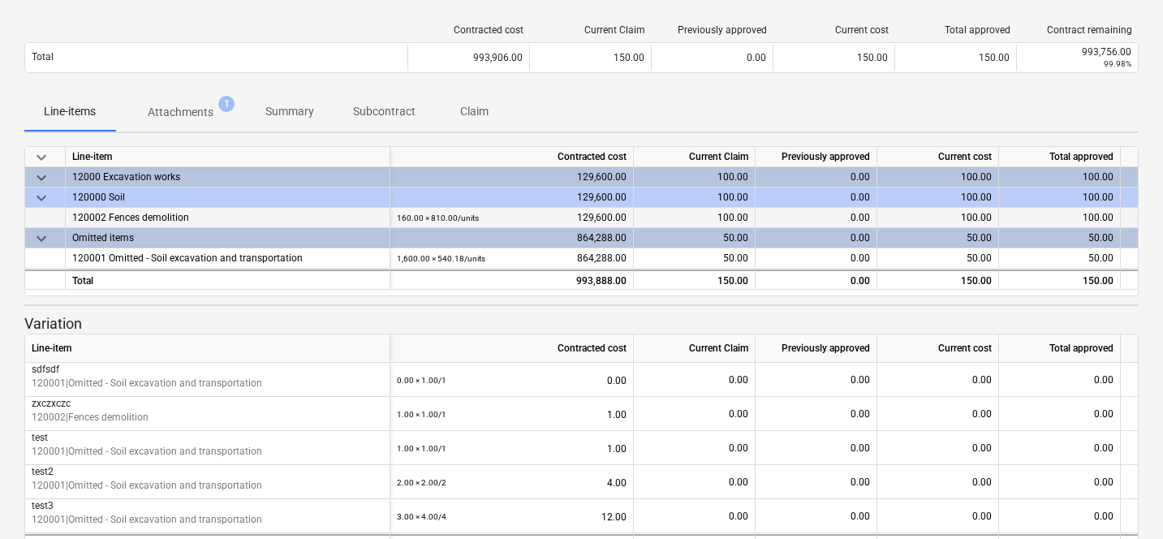
click at [817, 215] on div "0.00" at bounding box center [817, 218] width 122 height 20
click at [830, 209] on div "0.00" at bounding box center [817, 218] width 122 height 20
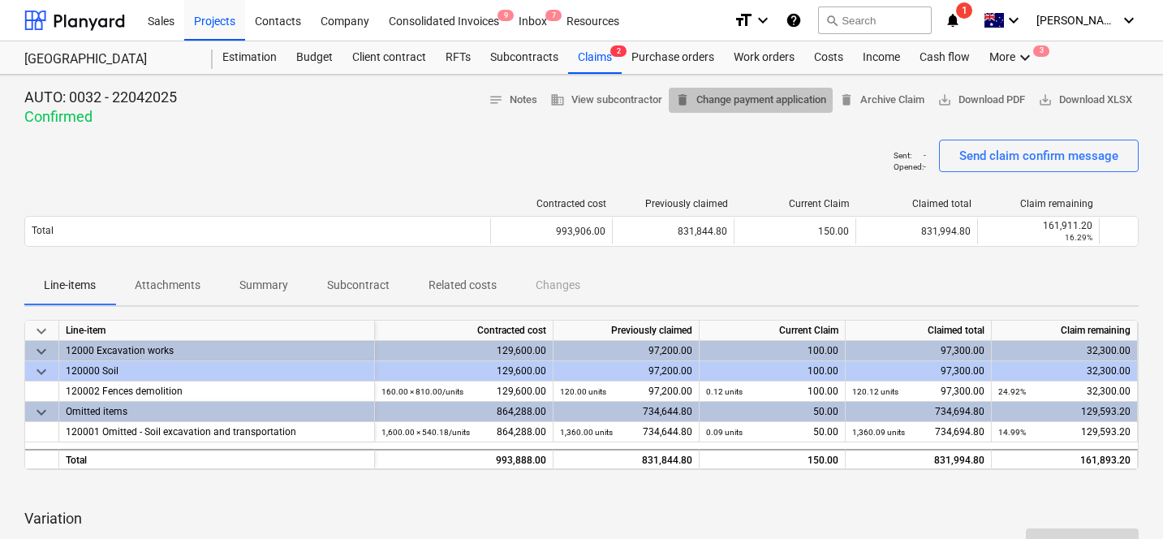
click at [788, 103] on span "delete Change payment application" at bounding box center [750, 100] width 151 height 19
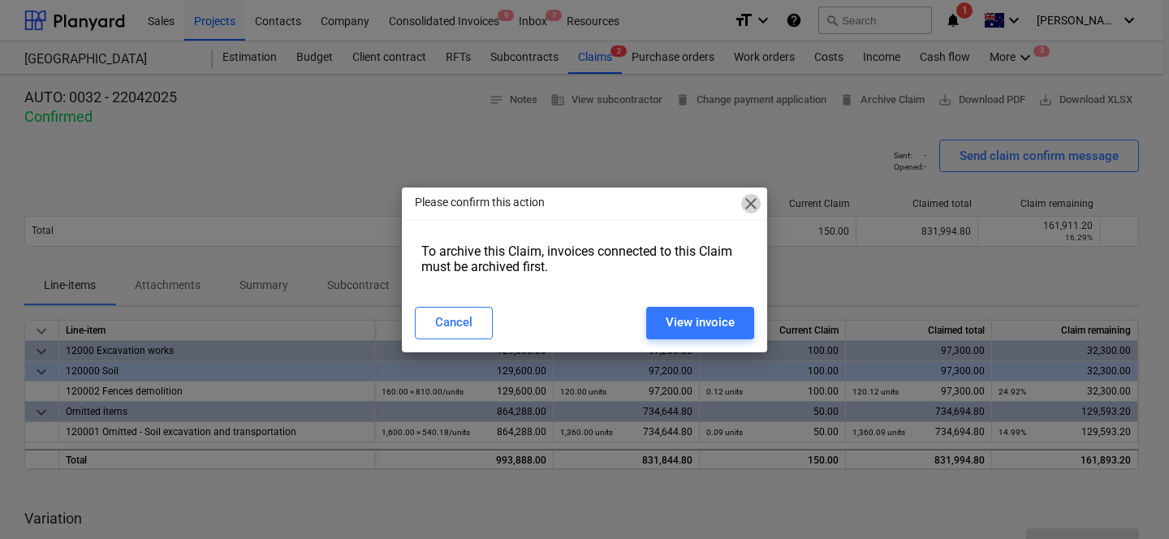
click at [748, 209] on span "close" at bounding box center [750, 203] width 19 height 19
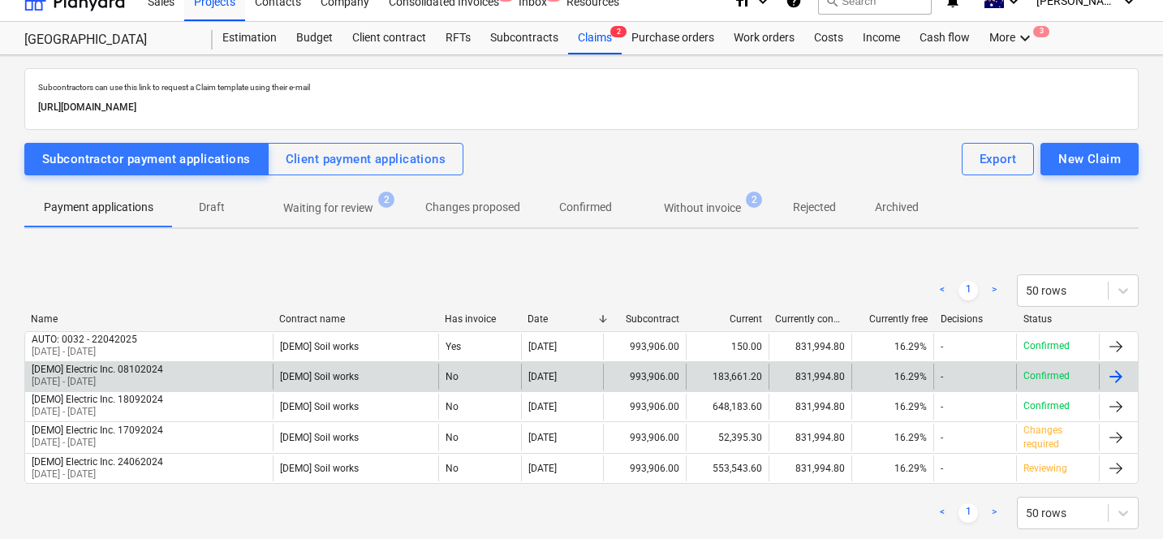
scroll to position [39, 0]
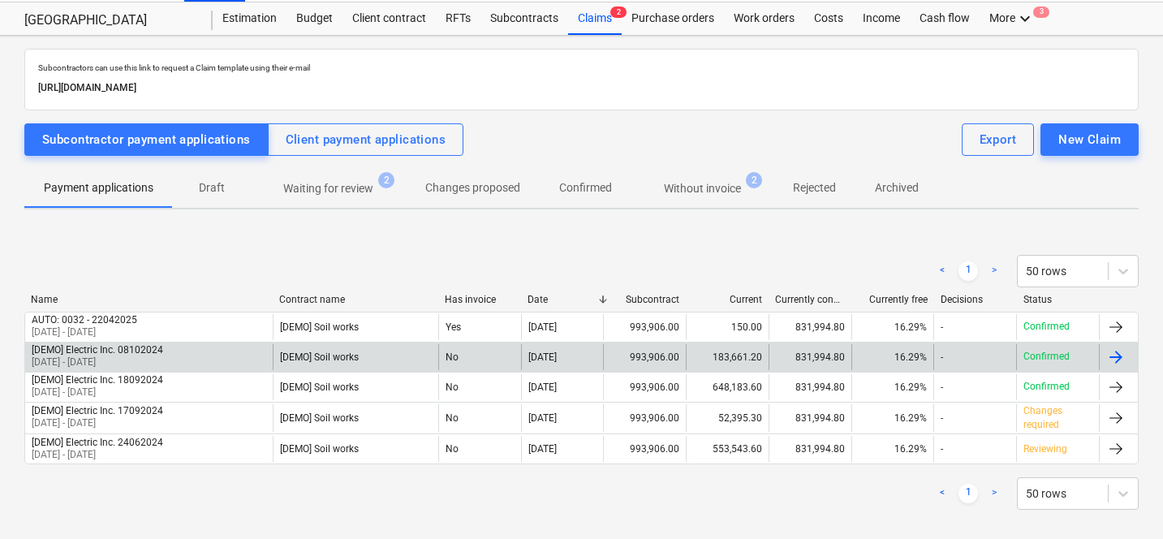
click at [451, 356] on div "No" at bounding box center [479, 357] width 83 height 26
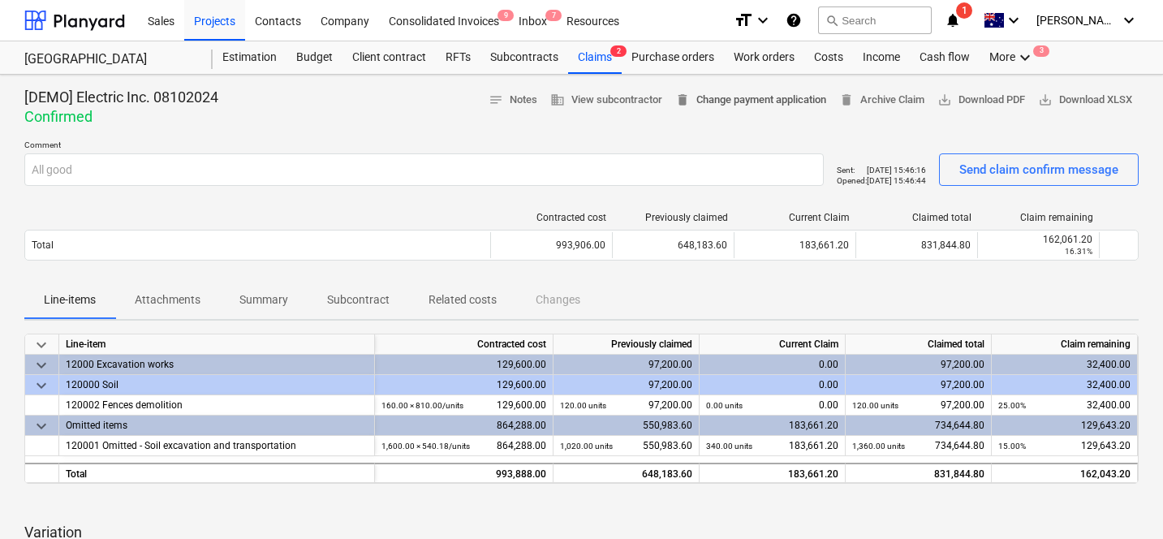
click at [765, 105] on span "delete Change payment application" at bounding box center [750, 100] width 151 height 19
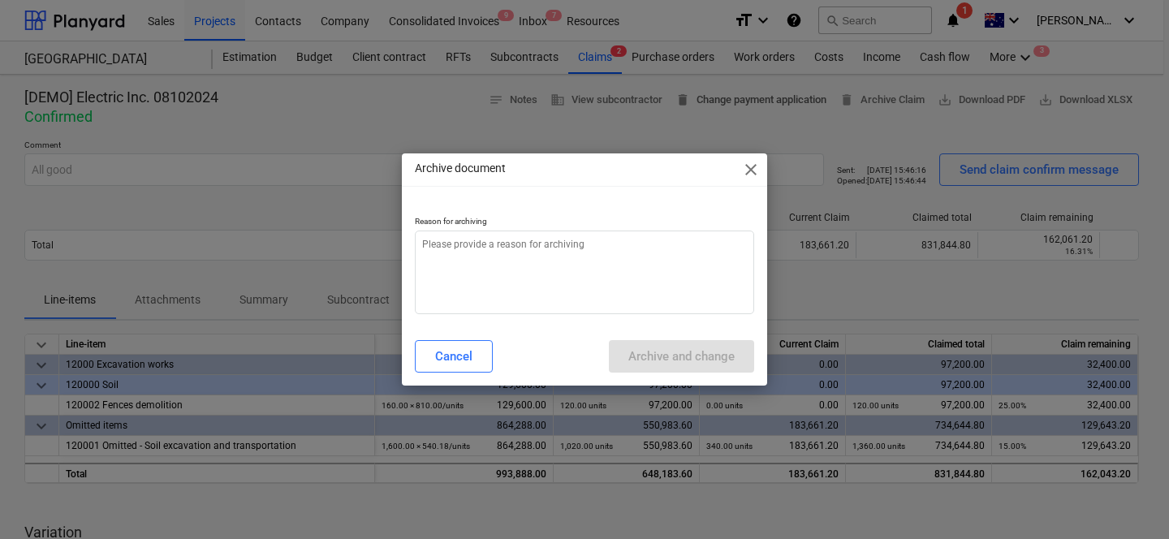
type textarea "x"
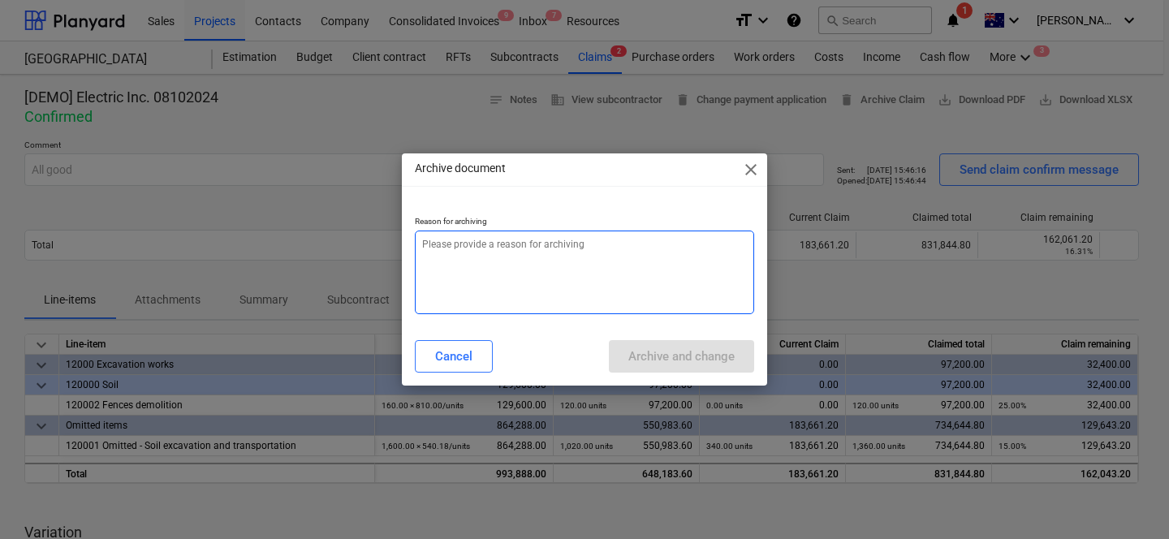
click at [558, 284] on textarea at bounding box center [584, 273] width 339 height 84
type textarea "l"
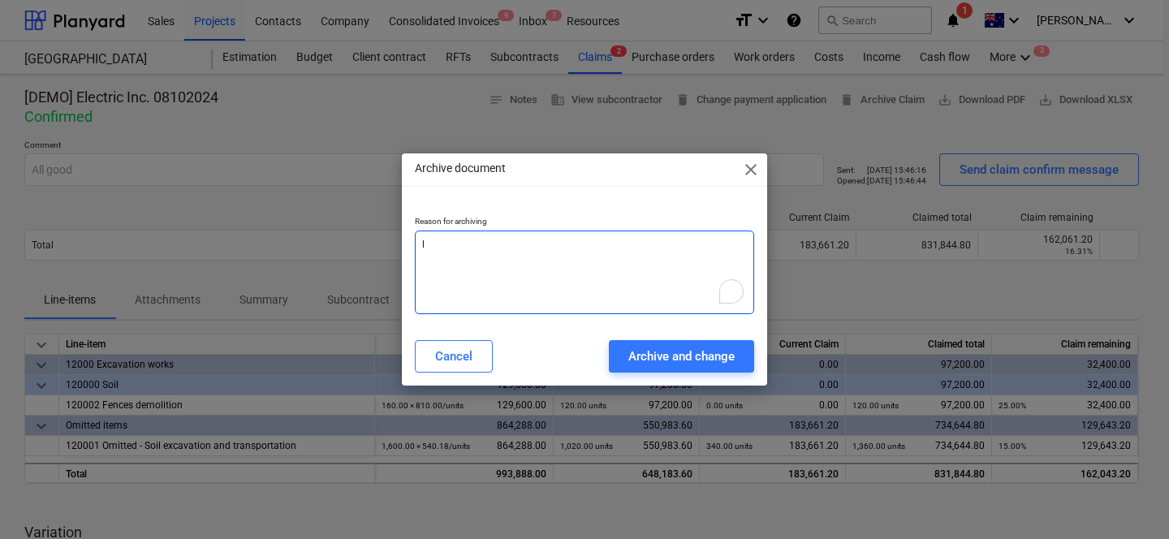
type textarea "x"
type textarea "l"
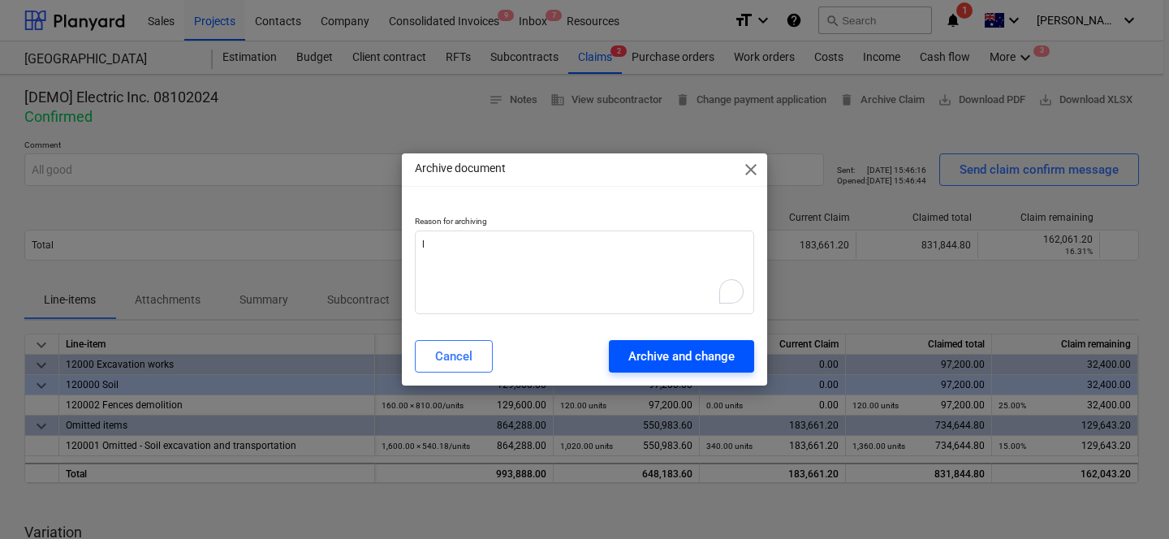
click at [633, 358] on div "Archive and change" at bounding box center [681, 356] width 106 height 21
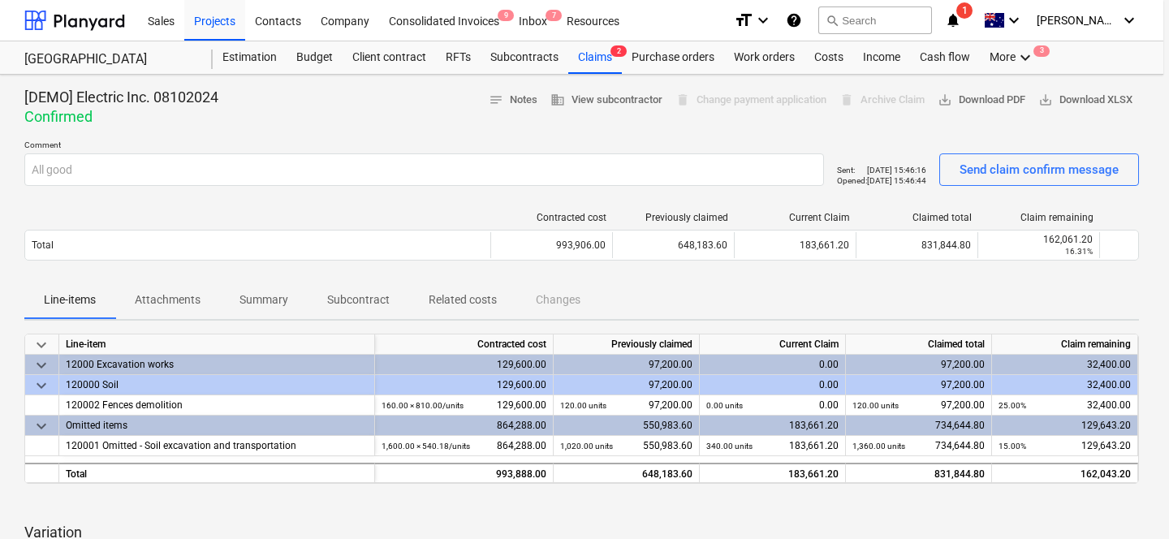
type textarea "x"
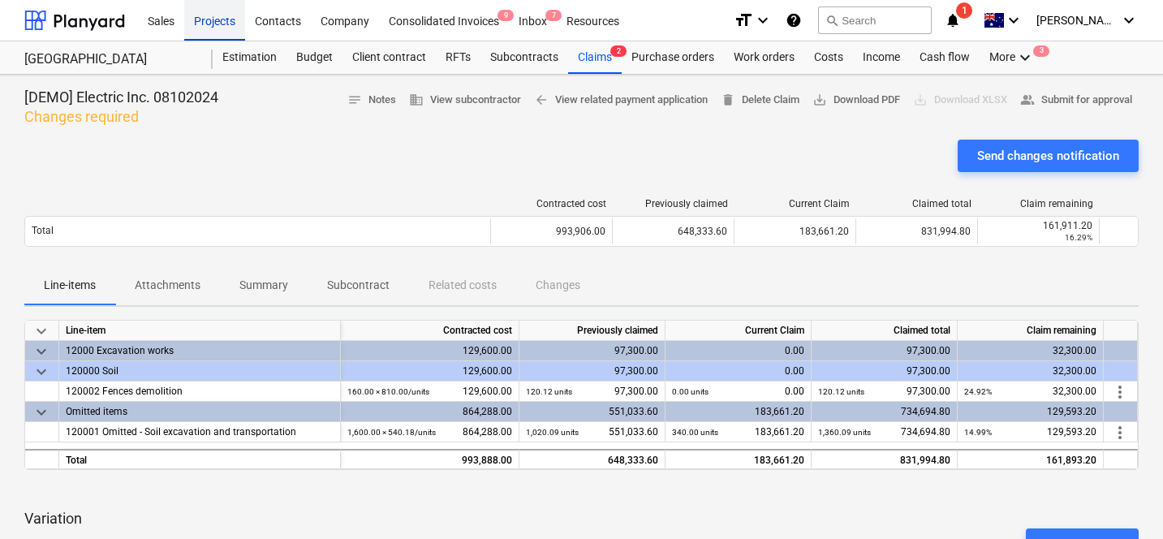
click at [227, 20] on div "Projects" at bounding box center [214, 19] width 61 height 41
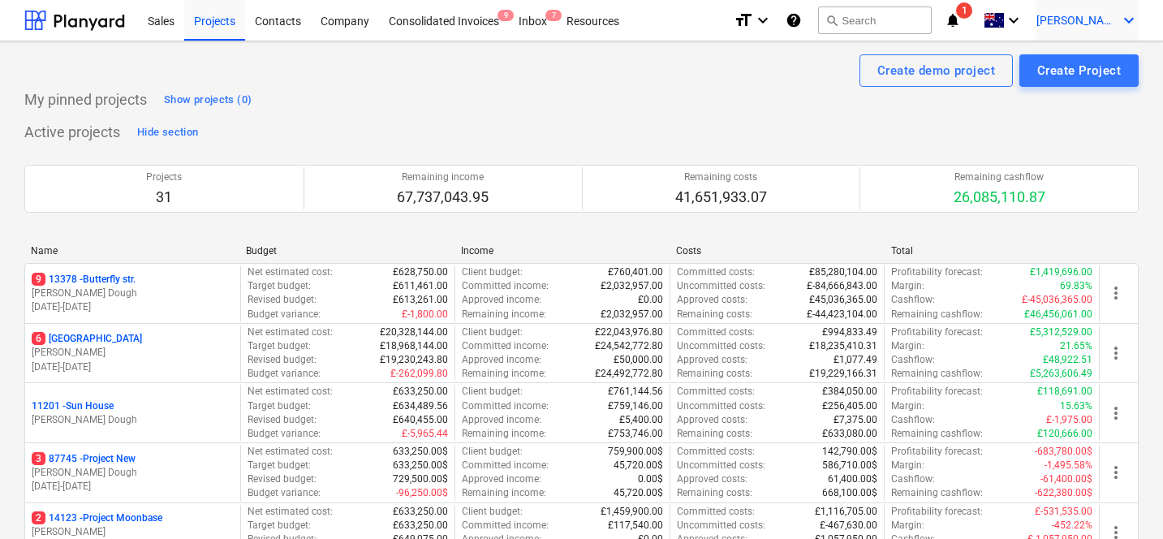
click at [1099, 31] on div "C. Edlund keyboard_arrow_down" at bounding box center [1088, 20] width 102 height 41
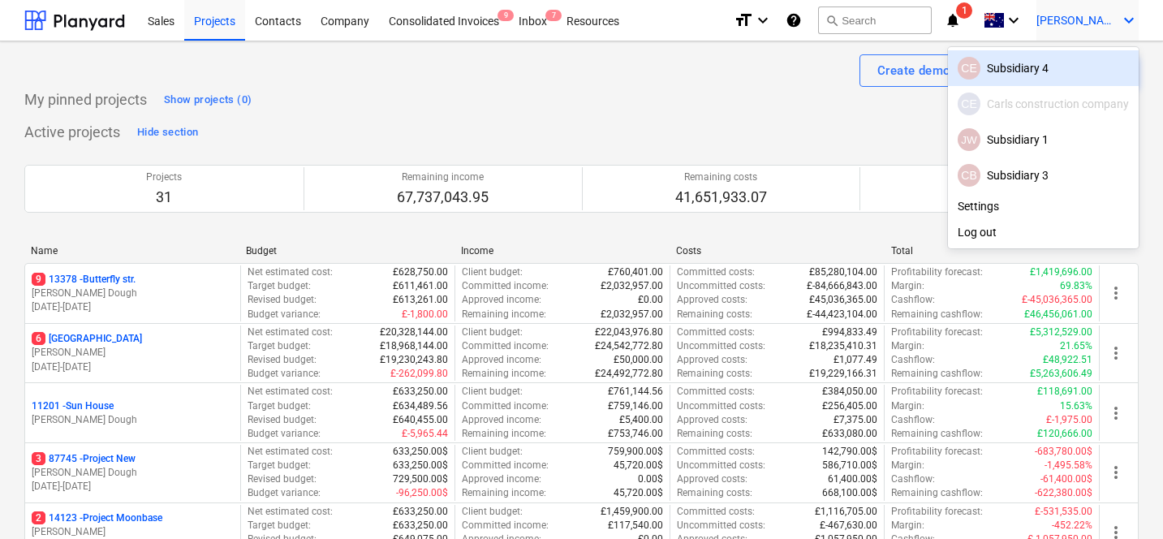
click at [1003, 136] on div "JW Subsidiary 1" at bounding box center [1043, 139] width 171 height 23
